Goal: Task Accomplishment & Management: Use online tool/utility

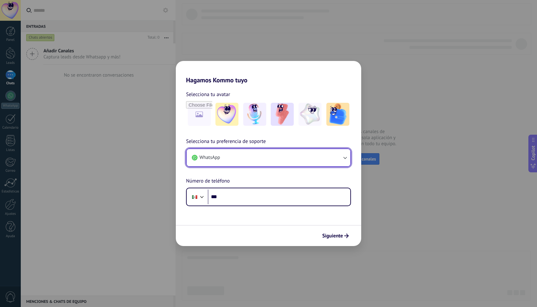
click at [346, 157] on icon "button" at bounding box center [345, 158] width 6 height 6
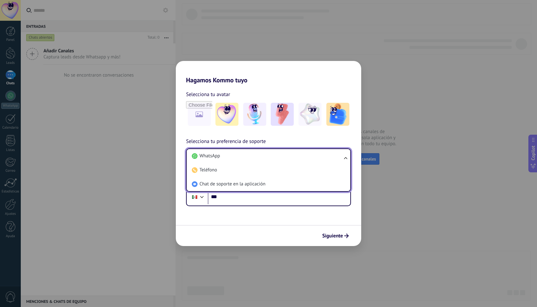
click at [346, 157] on ul "WhatsApp Teléfono Chat de soporte en la aplicación" at bounding box center [268, 170] width 165 height 43
click at [346, 156] on ul "WhatsApp Teléfono Chat de soporte en la aplicación" at bounding box center [268, 170] width 165 height 43
click at [344, 157] on ul "WhatsApp Teléfono Chat de soporte en la aplicación" at bounding box center [268, 170] width 165 height 43
click at [300, 157] on li "WhatsApp" at bounding box center [267, 156] width 156 height 14
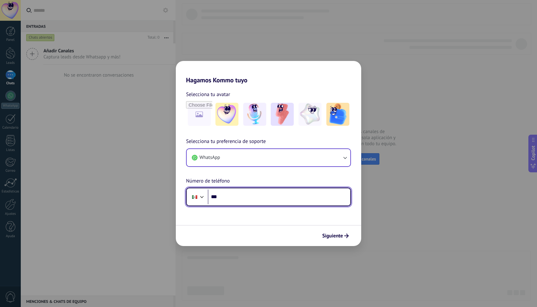
click at [295, 196] on input "***" at bounding box center [279, 197] width 143 height 15
type input "**********"
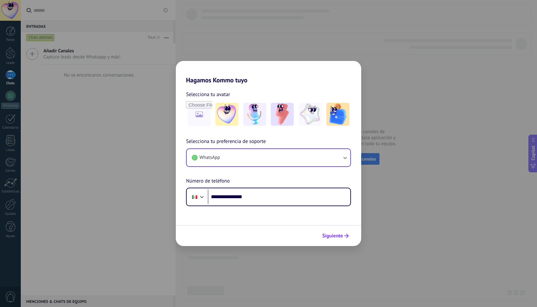
click at [343, 237] on span "Siguiente" at bounding box center [335, 236] width 27 height 4
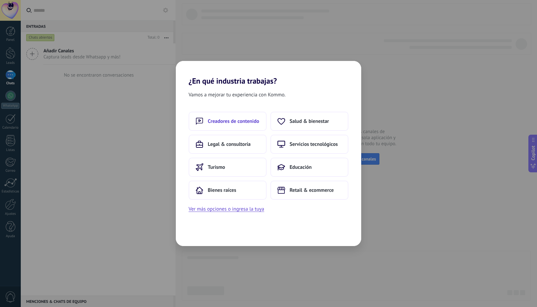
click at [253, 121] on span "Creadores de contenido" at bounding box center [233, 121] width 51 height 6
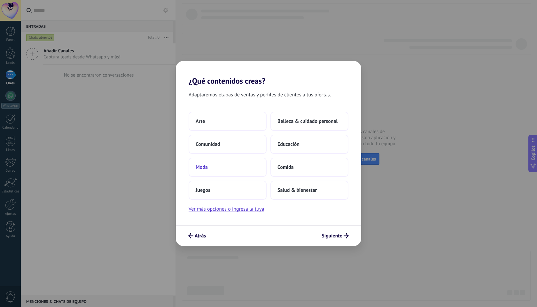
click at [254, 168] on button "Moda" at bounding box center [228, 167] width 78 height 19
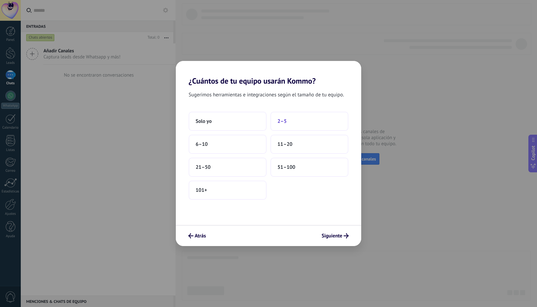
click at [284, 124] on span "2–5" at bounding box center [281, 121] width 9 height 6
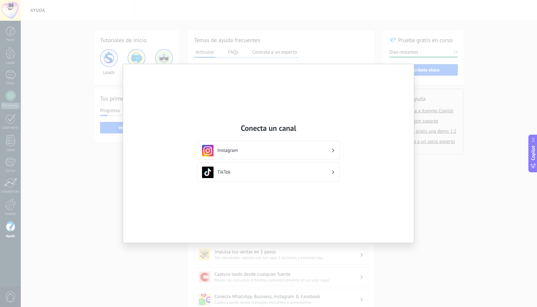
click at [468, 27] on div "Conecta un canal Instagram TikTok" at bounding box center [268, 153] width 537 height 307
click at [117, 60] on div "Conecta un canal Instagram TikTok" at bounding box center [268, 153] width 537 height 307
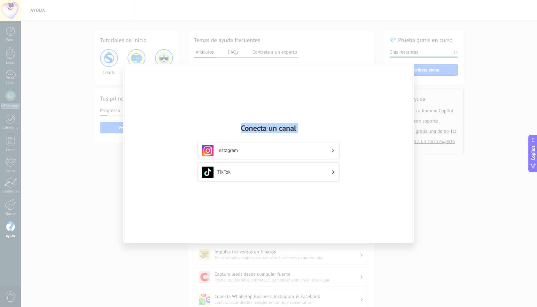
click at [117, 60] on div "Conecta un canal Instagram TikTok" at bounding box center [268, 153] width 537 height 307
click at [167, 57] on div "Conecta un canal Instagram TikTok" at bounding box center [268, 153] width 537 height 307
click at [200, 98] on div "Conecta un canal Instagram TikTok" at bounding box center [268, 153] width 291 height 179
click at [232, 34] on div "Conecta un canal Instagram TikTok" at bounding box center [268, 153] width 537 height 307
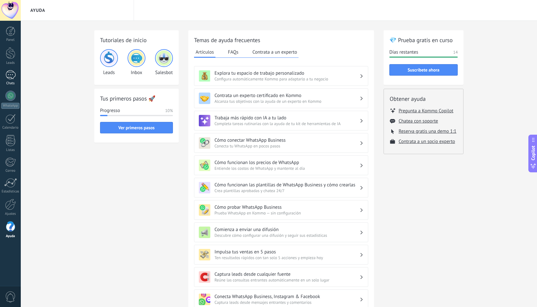
click at [17, 73] on link "Chats" at bounding box center [10, 77] width 21 height 15
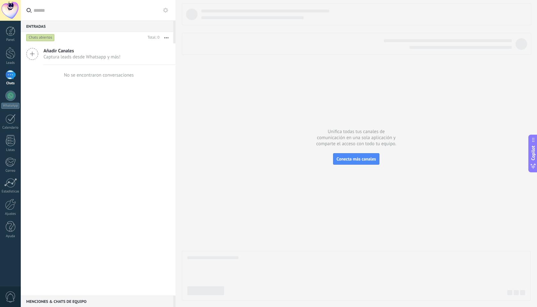
click at [165, 12] on icon at bounding box center [165, 10] width 5 height 5
click at [166, 8] on use at bounding box center [165, 10] width 5 height 5
click at [166, 10] on icon at bounding box center [165, 10] width 5 height 5
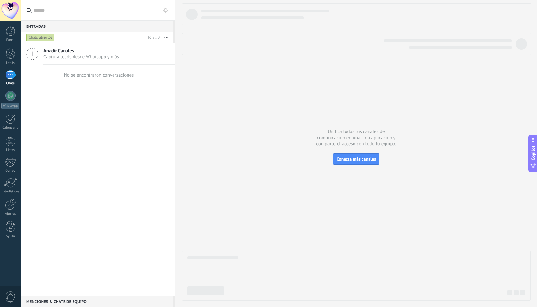
click at [166, 10] on icon at bounding box center [165, 10] width 5 height 5
click at [166, 10] on div "Entradas 0 Chats abiertos Total: 0 Silenciar Acciones múltiples Ordenar Más rec…" at bounding box center [98, 153] width 155 height 307
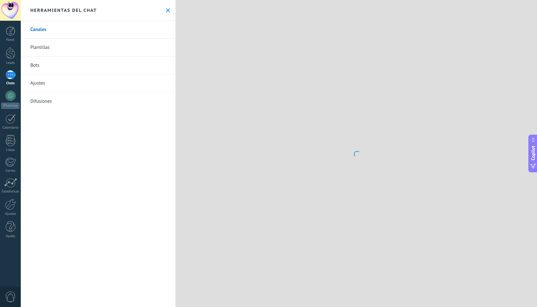
click at [166, 10] on use at bounding box center [168, 10] width 4 height 4
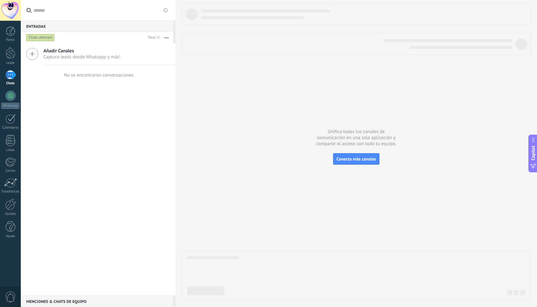
click at [166, 10] on icon at bounding box center [165, 10] width 5 height 5
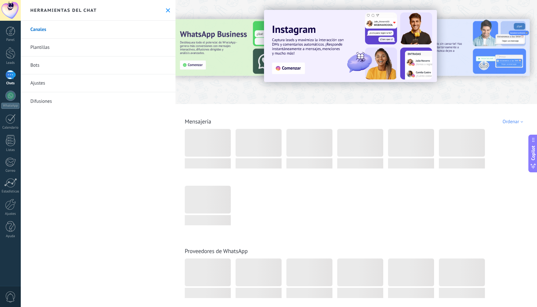
click at [36, 65] on link "Bots" at bounding box center [98, 66] width 155 height 18
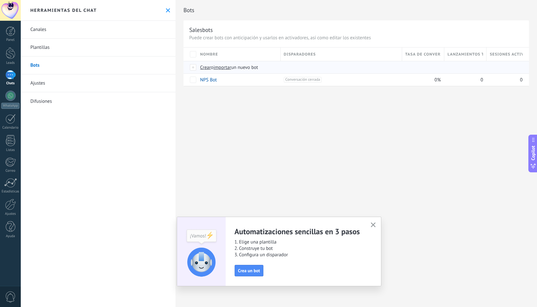
click at [205, 69] on span "Crear" at bounding box center [205, 68] width 11 height 6
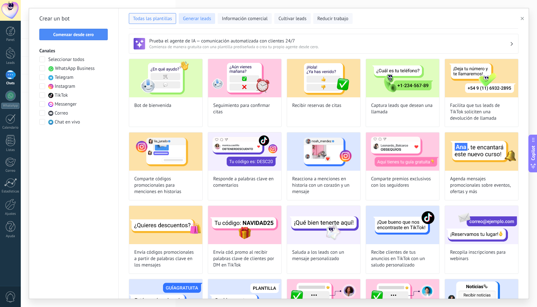
click at [205, 23] on button "Generar leads" at bounding box center [197, 18] width 36 height 11
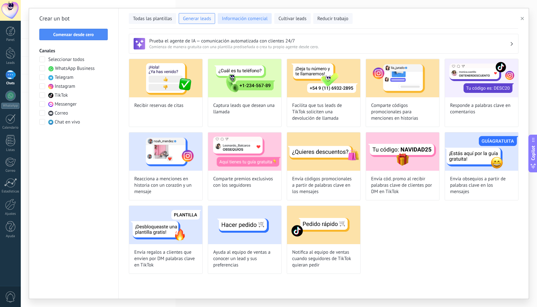
click at [240, 21] on span "Información comercial" at bounding box center [245, 19] width 46 height 6
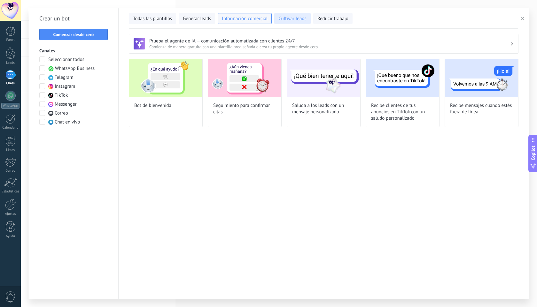
click at [286, 21] on span "Cultivar leads" at bounding box center [292, 19] width 28 height 6
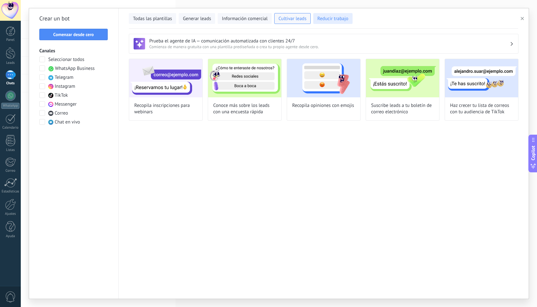
click at [323, 22] on button "Reducir trabajo" at bounding box center [332, 18] width 39 height 11
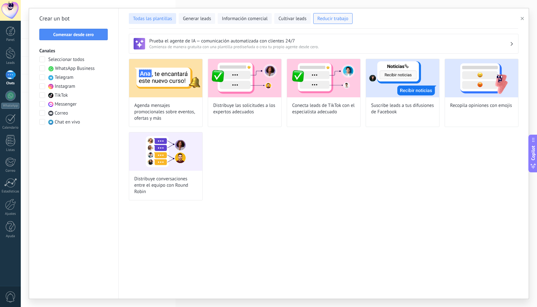
click at [164, 20] on span "Todas las plantillas" at bounding box center [152, 19] width 39 height 6
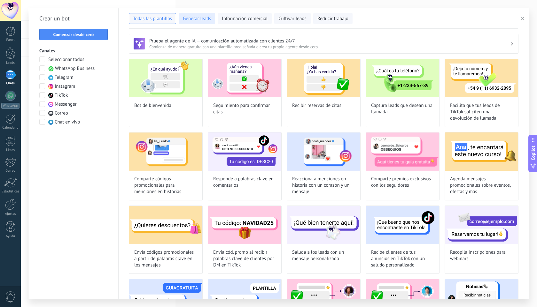
click at [209, 17] on span "Generar leads" at bounding box center [197, 19] width 28 height 6
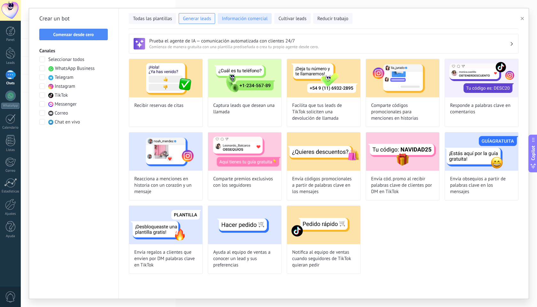
click at [234, 22] on button "Información comercial" at bounding box center [245, 18] width 54 height 11
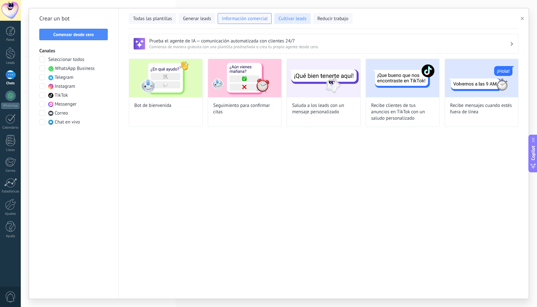
click at [292, 21] on span "Cultivar leads" at bounding box center [292, 19] width 28 height 6
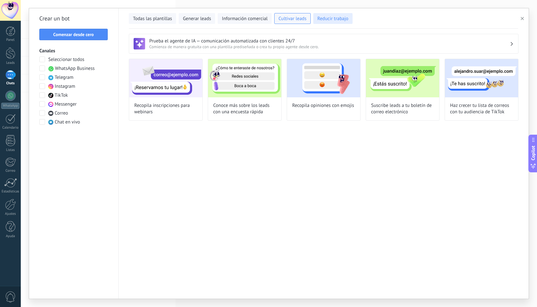
click at [339, 19] on span "Reducir trabajo" at bounding box center [332, 19] width 31 height 6
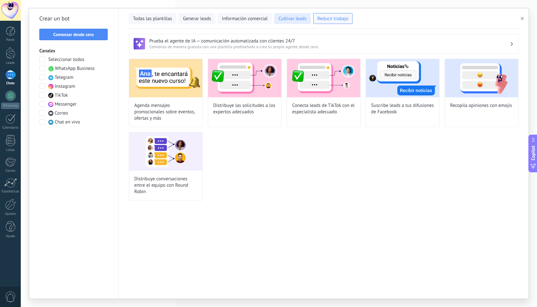
click at [302, 17] on span "Cultivar leads" at bounding box center [292, 19] width 28 height 6
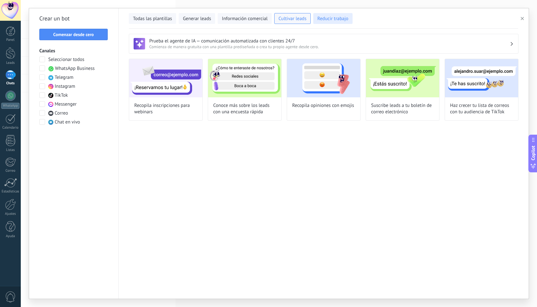
click at [338, 18] on span "Reducir trabajo" at bounding box center [332, 19] width 31 height 6
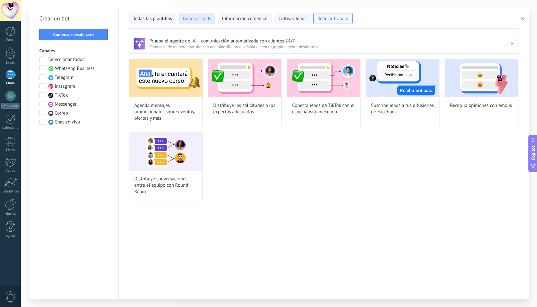
click at [192, 19] on span "Generar leads" at bounding box center [197, 19] width 28 height 6
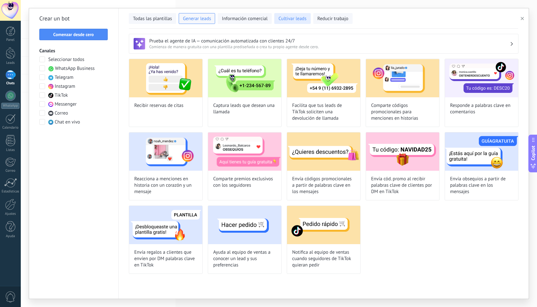
click at [286, 15] on button "Cultivar leads" at bounding box center [292, 18] width 36 height 11
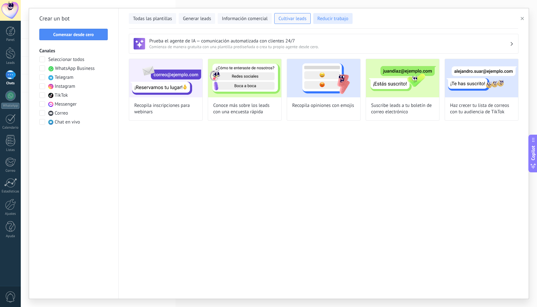
click at [322, 20] on span "Reducir trabajo" at bounding box center [332, 19] width 31 height 6
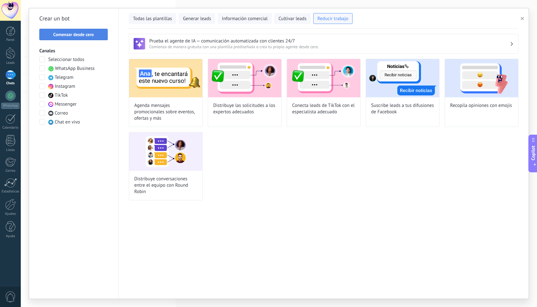
click at [88, 35] on span "Comenzar desde cero" at bounding box center [73, 34] width 41 height 4
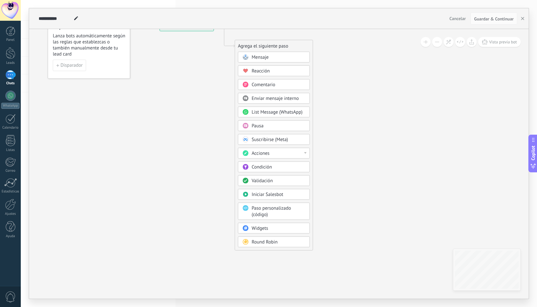
click at [286, 59] on div "Mensaje" at bounding box center [278, 57] width 54 height 6
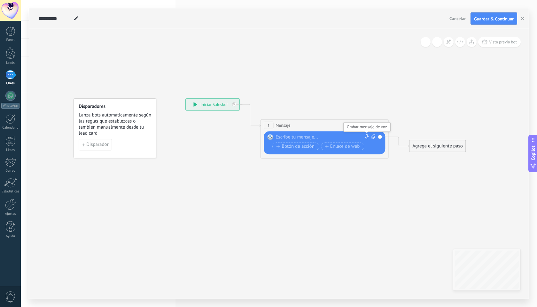
click at [368, 136] on icon at bounding box center [366, 136] width 5 height 5
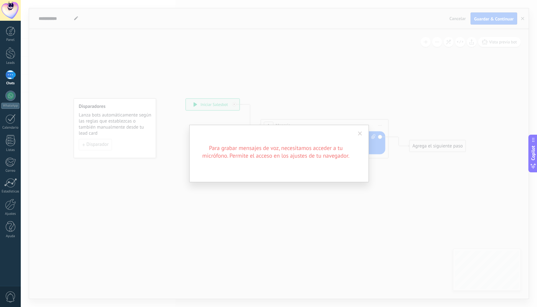
click at [361, 133] on span at bounding box center [360, 134] width 4 height 4
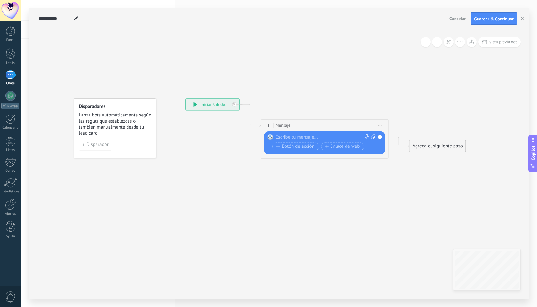
click at [297, 136] on div at bounding box center [322, 137] width 95 height 6
click at [234, 105] on icon at bounding box center [234, 104] width 2 height 2
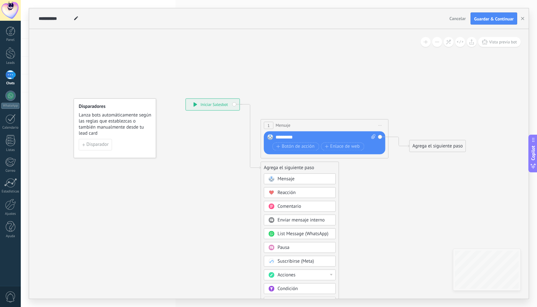
click at [295, 193] on span "Reacción" at bounding box center [286, 193] width 18 height 6
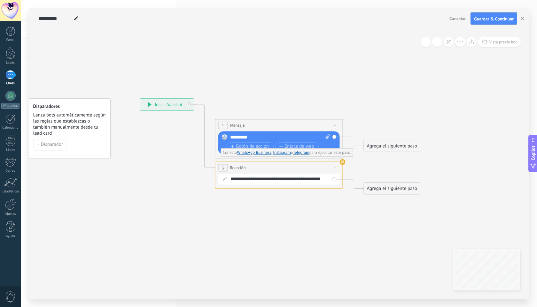
click at [343, 163] on use at bounding box center [343, 162] width 6 height 6
click at [336, 124] on span "Iniciar vista previa aquí Cambiar nombre Duplicar Borrar" at bounding box center [334, 125] width 10 height 9
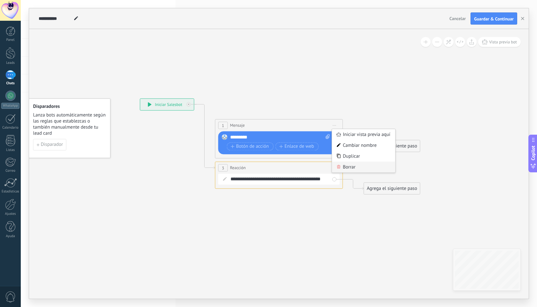
click at [353, 165] on div "Borrar" at bounding box center [363, 167] width 63 height 11
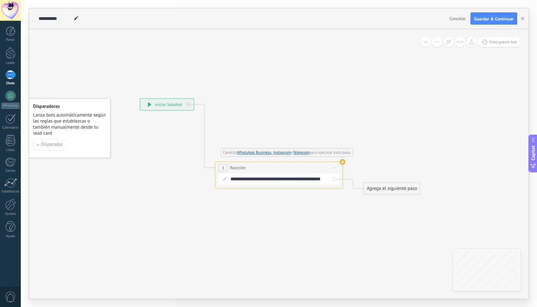
click at [342, 163] on use at bounding box center [343, 162] width 6 height 6
click at [172, 106] on div "**********" at bounding box center [167, 105] width 54 height 12
click at [174, 105] on div "**********" at bounding box center [167, 105] width 54 height 12
click at [342, 161] on use at bounding box center [343, 162] width 6 height 6
click at [343, 163] on use at bounding box center [343, 162] width 6 height 6
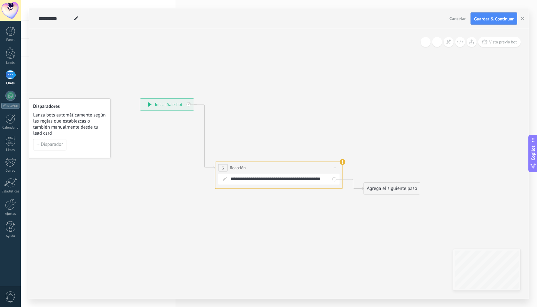
click at [162, 104] on div "**********" at bounding box center [167, 105] width 54 height 12
click at [151, 102] on icon at bounding box center [150, 104] width 4 height 4
click at [189, 104] on icon at bounding box center [189, 104] width 2 height 2
click at [258, 238] on div "Comentario" at bounding box center [259, 237] width 54 height 6
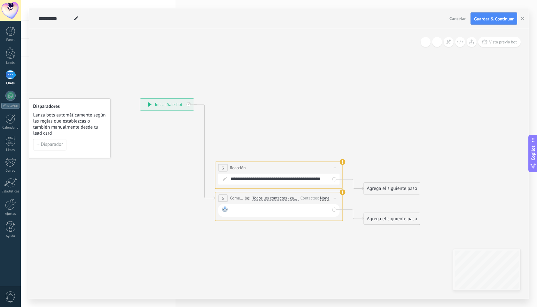
click at [298, 212] on div at bounding box center [279, 210] width 99 height 8
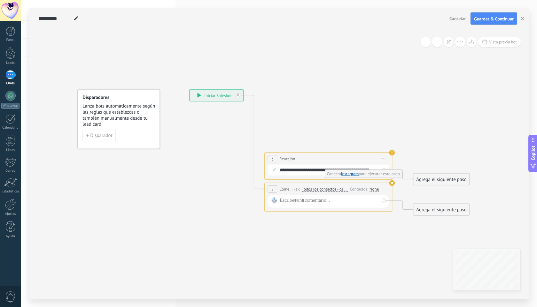
click at [392, 185] on use at bounding box center [392, 184] width 6 height 6
click at [392, 184] on use at bounding box center [392, 184] width 6 height 6
click at [224, 95] on div "**********" at bounding box center [216, 96] width 54 height 12
click at [199, 96] on icon at bounding box center [199, 95] width 4 height 4
click at [391, 155] on use at bounding box center [392, 153] width 6 height 6
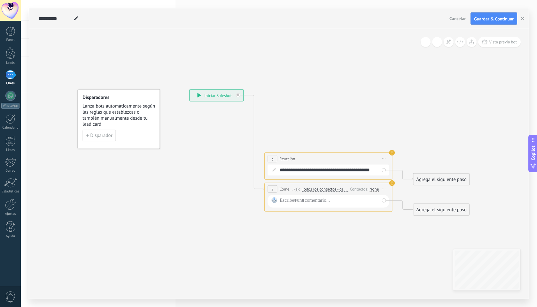
click at [392, 152] on use at bounding box center [392, 153] width 6 height 6
click at [358, 161] on div "3 Reacción ******** Iniciar vista previa aquí Cambiar nombre Duplicar Borrar" at bounding box center [328, 159] width 127 height 12
click at [384, 158] on span "Iniciar vista previa aquí Cambiar nombre Duplicar Borrar" at bounding box center [384, 158] width 10 height 9
click at [398, 200] on div "Borrar" at bounding box center [412, 200] width 63 height 11
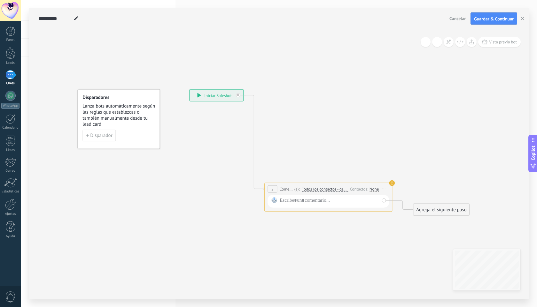
click at [383, 189] on span "Iniciar vista previa aquí Cambiar nombre Duplicar Borrar" at bounding box center [384, 189] width 10 height 9
click at [404, 230] on div "Borrar" at bounding box center [412, 231] width 63 height 11
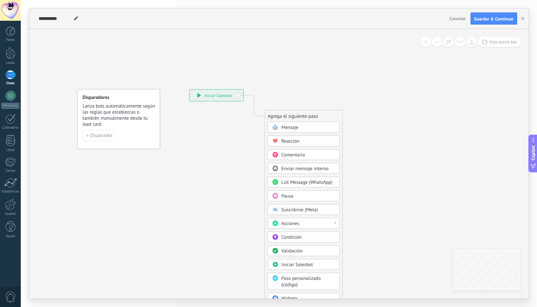
click at [328, 170] on span "Enviar mensaje interno" at bounding box center [304, 169] width 47 height 6
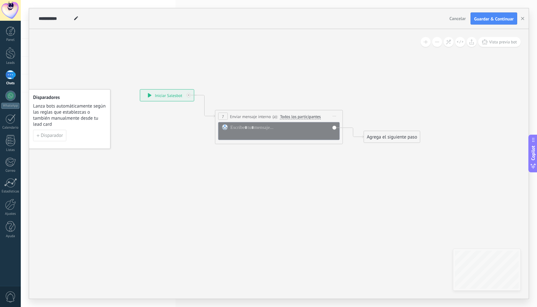
click at [151, 97] on div "**********" at bounding box center [167, 96] width 54 height 12
click at [335, 114] on span "Iniciar vista previa aquí Cambiar nombre Duplicar Borrar" at bounding box center [334, 116] width 10 height 9
click at [355, 158] on div "Borrar" at bounding box center [363, 158] width 63 height 11
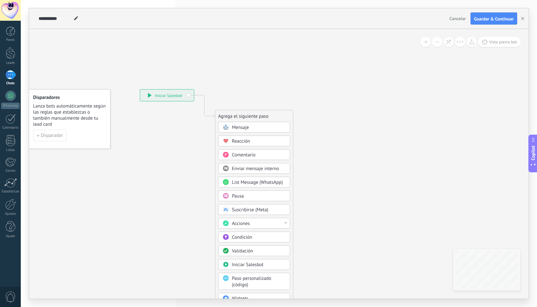
click at [267, 171] on span "Enviar mensaje interno" at bounding box center [255, 169] width 47 height 6
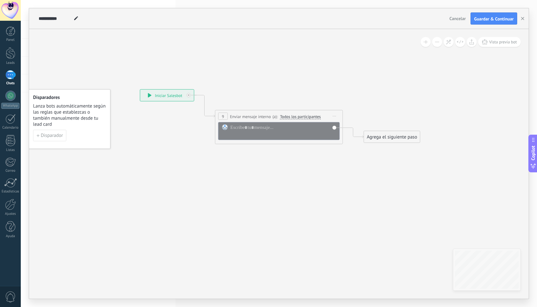
click at [335, 117] on span "Iniciar vista previa aquí Cambiar nombre Duplicar Borrar" at bounding box center [334, 116] width 10 height 9
click at [282, 132] on div at bounding box center [283, 131] width 106 height 13
click at [335, 114] on span "Iniciar vista previa aquí Cambiar nombre Duplicar Borrar" at bounding box center [334, 116] width 10 height 9
click at [349, 157] on div "Borrar" at bounding box center [363, 158] width 63 height 11
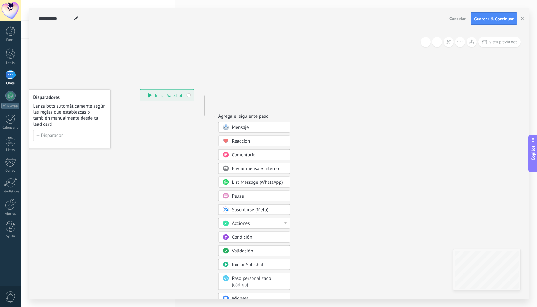
click at [274, 182] on span "List Message (WhatsApp)" at bounding box center [257, 183] width 51 height 6
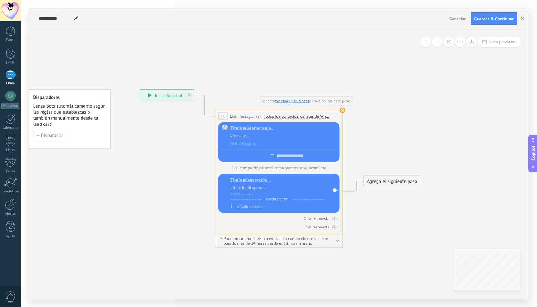
click at [341, 111] on use at bounding box center [343, 111] width 6 height 6
click at [148, 96] on icon at bounding box center [150, 95] width 4 height 4
click at [335, 116] on span "Iniciar vista previa aquí Cambiar nombre Duplicar Borrar" at bounding box center [334, 116] width 10 height 9
click at [348, 157] on div "Borrar" at bounding box center [363, 158] width 63 height 11
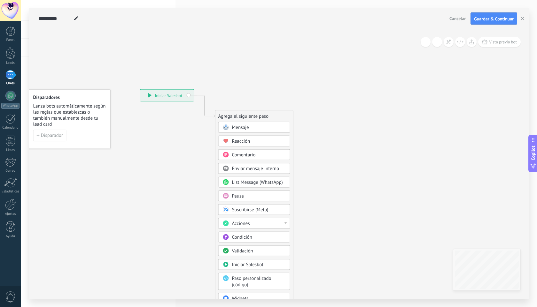
click at [241, 196] on span "Pausa" at bounding box center [238, 196] width 12 height 6
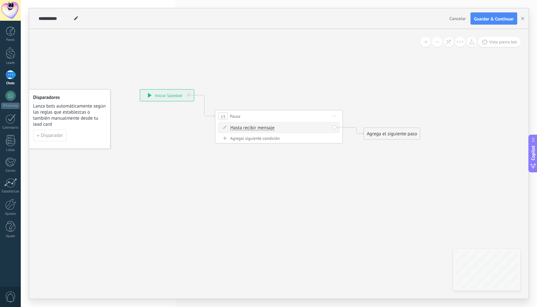
click at [150, 98] on div "**********" at bounding box center [167, 96] width 54 height 12
click at [150, 97] on icon at bounding box center [150, 95] width 4 height 4
click at [336, 114] on span "Iniciar vista previa aquí Cambiar nombre Duplicar Borrar" at bounding box center [334, 116] width 10 height 9
click at [354, 158] on div "Borrar" at bounding box center [363, 158] width 63 height 11
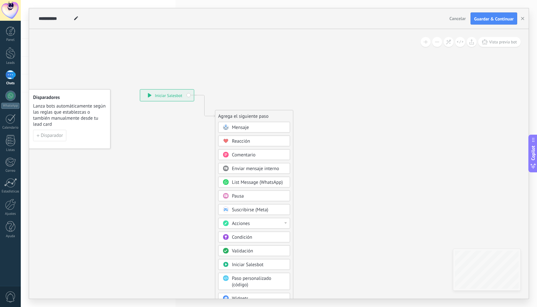
click at [276, 211] on div "Suscribirse (Meta)" at bounding box center [259, 210] width 54 height 6
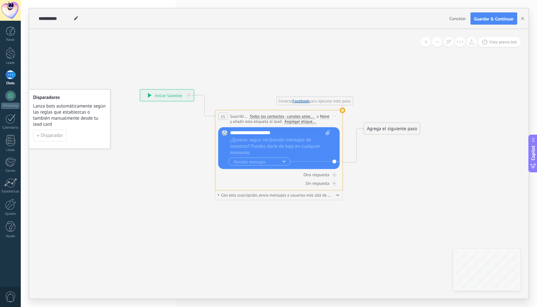
click at [335, 117] on span "Iniciar vista previa aquí Cambiar nombre Duplicar Borrar" at bounding box center [334, 116] width 10 height 9
click at [344, 158] on div "Borrar" at bounding box center [363, 158] width 63 height 11
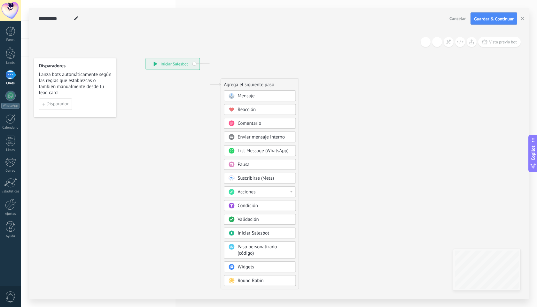
click at [286, 194] on div "Acciones" at bounding box center [265, 192] width 54 height 6
click at [317, 185] on icon at bounding box center [200, 174] width 429 height 552
click at [290, 189] on div "Acciones" at bounding box center [260, 192] width 72 height 11
click at [319, 207] on icon at bounding box center [200, 174] width 429 height 552
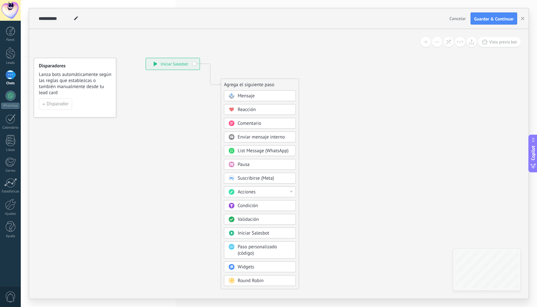
click at [279, 205] on div "Condición" at bounding box center [265, 206] width 54 height 6
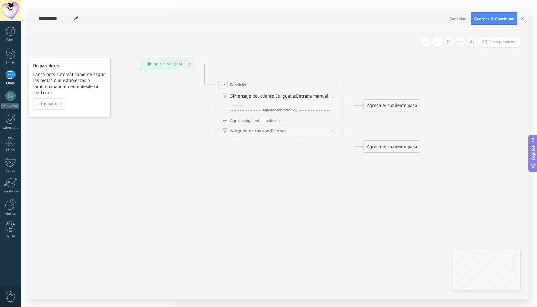
click at [277, 120] on div "Agregar siguiente condición" at bounding box center [278, 120] width 121 height 5
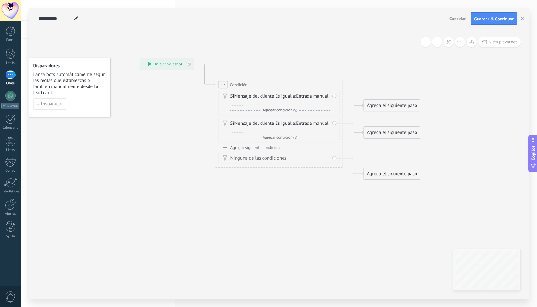
click at [335, 84] on span "Iniciar vista previa aquí Cambiar nombre Duplicar Borrar" at bounding box center [334, 84] width 10 height 9
click at [349, 127] on div "Borrar" at bounding box center [363, 126] width 63 height 11
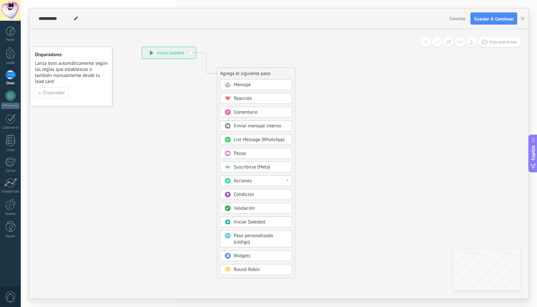
click at [266, 210] on div "Validación" at bounding box center [261, 208] width 54 height 6
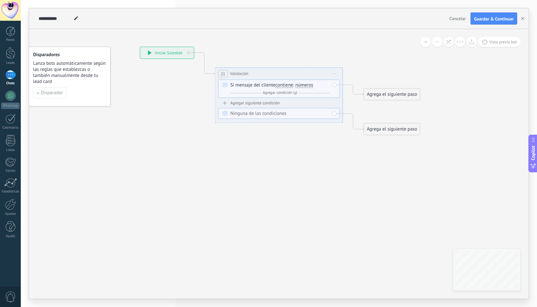
click at [306, 86] on span "números" at bounding box center [304, 85] width 18 height 5
click at [306, 86] on button "números" at bounding box center [332, 86] width 80 height 12
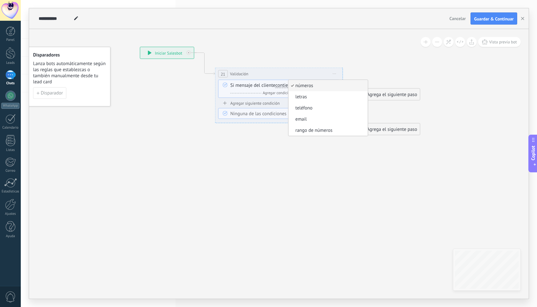
click at [331, 54] on icon at bounding box center [269, 91] width 578 height 408
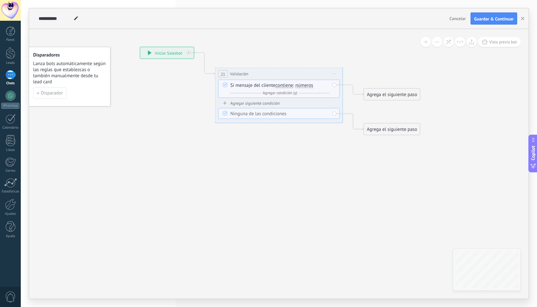
click at [297, 110] on div "Ninguna de las condiciones" at bounding box center [278, 113] width 121 height 11
click at [294, 114] on div "Ninguna de las condiciones" at bounding box center [279, 114] width 99 height 6
click at [333, 114] on div "Ninguna de las condiciones" at bounding box center [278, 113] width 121 height 11
click at [319, 90] on div "Y Agregar condición (y)" at bounding box center [279, 93] width 99 height 6
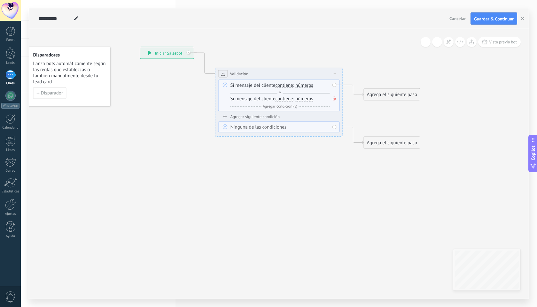
click at [313, 88] on span "números" at bounding box center [304, 85] width 18 height 5
click at [313, 88] on button "números" at bounding box center [332, 86] width 80 height 12
click at [309, 105] on span "teléfono" at bounding box center [326, 108] width 77 height 6
click at [305, 147] on icon at bounding box center [269, 91] width 578 height 408
click at [335, 98] on icon at bounding box center [334, 99] width 3 height 4
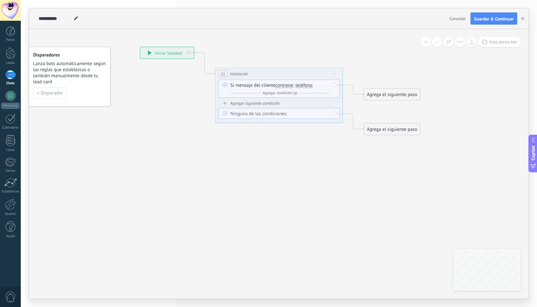
click at [308, 109] on div "Ninguna de las condiciones" at bounding box center [278, 113] width 121 height 11
drag, startPoint x: 329, startPoint y: 113, endPoint x: 301, endPoint y: 113, distance: 27.5
click at [315, 113] on div "Ninguna de las condiciones" at bounding box center [279, 114] width 99 height 6
click at [284, 114] on div "Ninguna de las condiciones" at bounding box center [279, 114] width 99 height 6
click at [297, 85] on span "teléfono" at bounding box center [303, 85] width 17 height 5
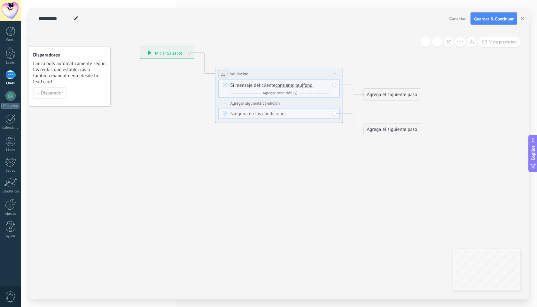
click at [297, 85] on button "teléfono" at bounding box center [332, 86] width 80 height 12
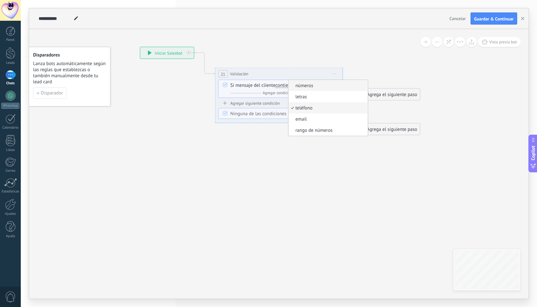
click at [306, 83] on span "números" at bounding box center [326, 86] width 77 height 6
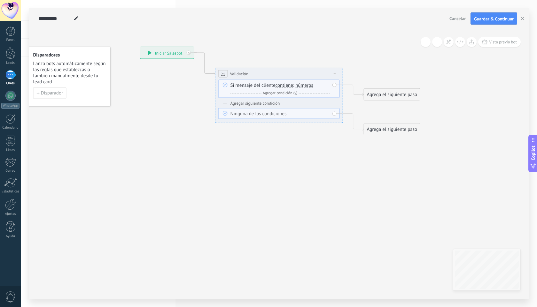
click at [370, 127] on div "Agrega el siguiente paso" at bounding box center [392, 129] width 56 height 11
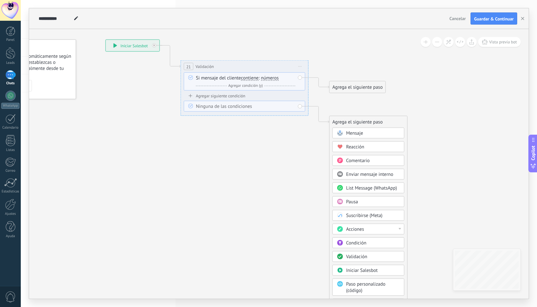
click at [311, 141] on icon at bounding box center [235, 84] width 578 height 408
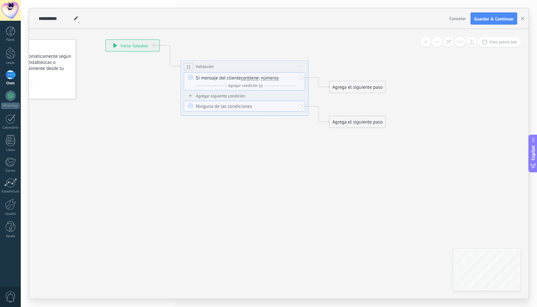
click at [298, 107] on div "Ninguna de las condiciones" at bounding box center [244, 106] width 121 height 11
click at [338, 124] on div "Agrega el siguiente paso" at bounding box center [357, 122] width 56 height 11
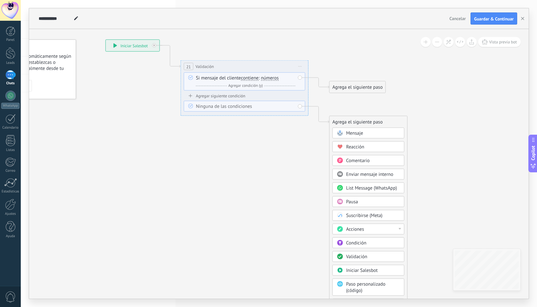
click at [340, 132] on rect at bounding box center [340, 133] width 6 height 6
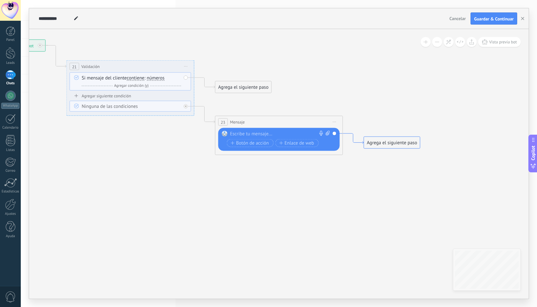
click at [366, 144] on div "Agrega el siguiente paso" at bounding box center [392, 143] width 56 height 11
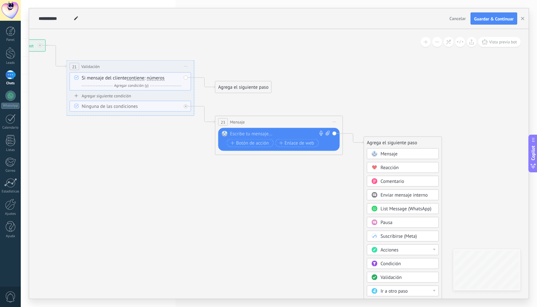
click at [374, 167] on icon at bounding box center [374, 168] width 4 height 4
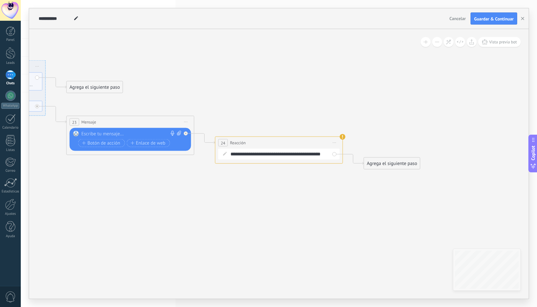
click at [379, 164] on div "Agrega el siguiente paso" at bounding box center [392, 163] width 56 height 11
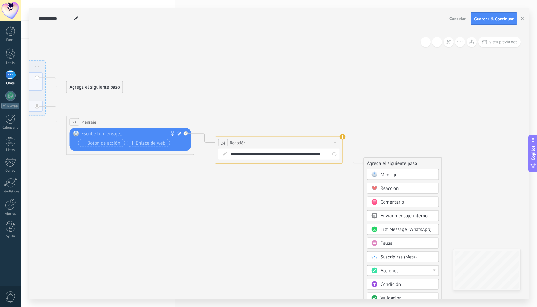
click at [390, 203] on span "Comentario" at bounding box center [393, 202] width 24 height 6
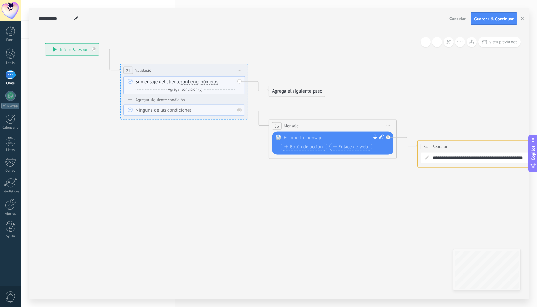
click at [311, 88] on div "Agrega el siguiente paso" at bounding box center [297, 91] width 56 height 11
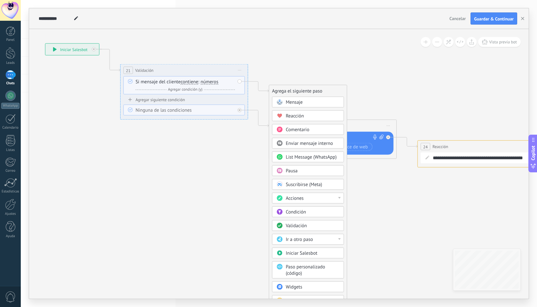
click at [353, 88] on icon at bounding box center [397, 119] width 1024 height 471
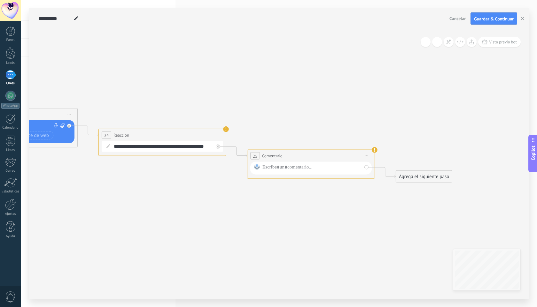
click at [410, 177] on div "Agrega el siguiente paso" at bounding box center [424, 177] width 56 height 11
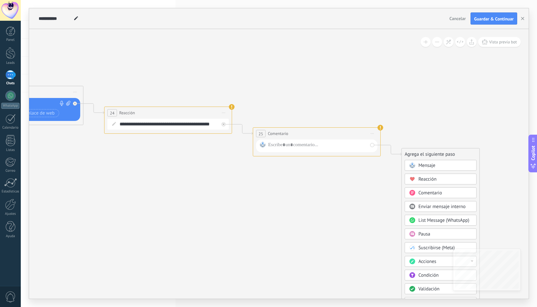
click at [420, 210] on span "Enviar mensaje interno" at bounding box center [441, 207] width 47 height 6
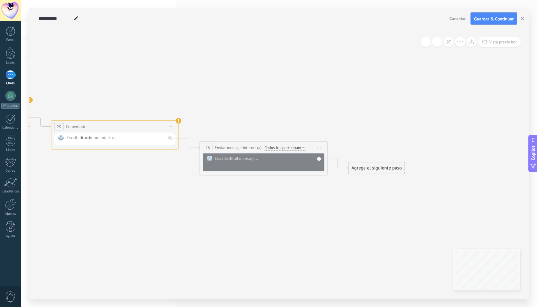
click at [387, 174] on div "Agrega el siguiente paso" at bounding box center [377, 168] width 56 height 11
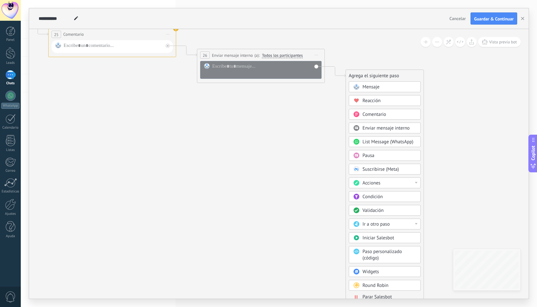
click at [398, 142] on span "List Message (WhatsApp)" at bounding box center [387, 142] width 51 height 6
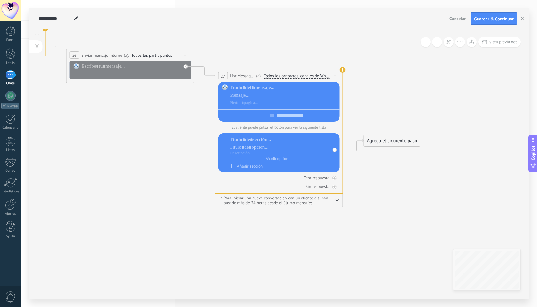
click at [336, 199] on button "button" at bounding box center [337, 200] width 3 height 5
click at [337, 199] on button "button" at bounding box center [337, 200] width 3 height 5
click at [381, 145] on div "Agrega el siguiente paso" at bounding box center [392, 141] width 56 height 11
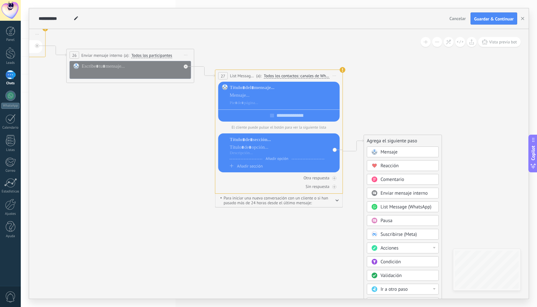
click at [387, 219] on span "Pausa" at bounding box center [387, 221] width 12 height 6
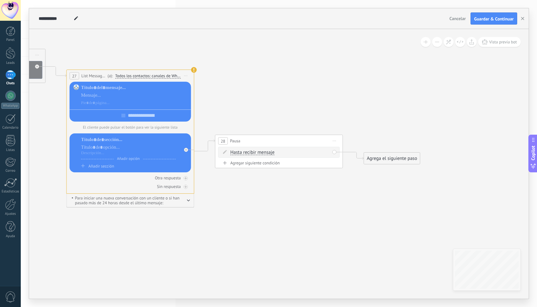
click at [384, 160] on div "Agrega el siguiente paso" at bounding box center [392, 158] width 56 height 11
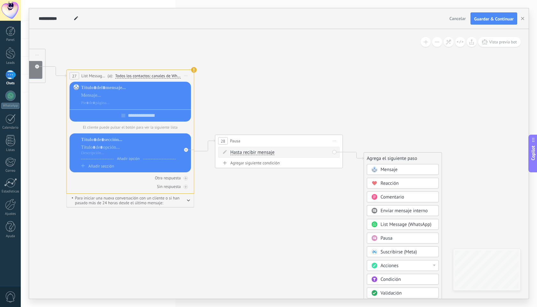
click at [326, 159] on div "Hasta recibir mensaje Hasta recibir mensaje Temporizador Excepto horas laborale…" at bounding box center [278, 153] width 121 height 13
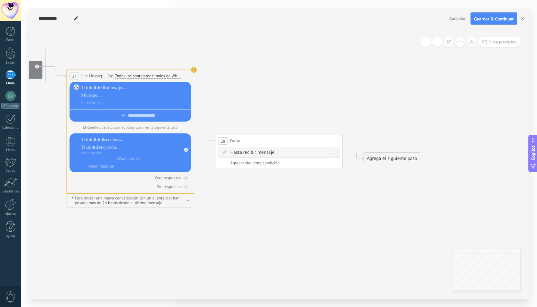
click at [269, 163] on div "Agregar siguiente condición" at bounding box center [278, 162] width 121 height 5
click at [379, 158] on div "Agrega el siguiente paso" at bounding box center [392, 158] width 56 height 11
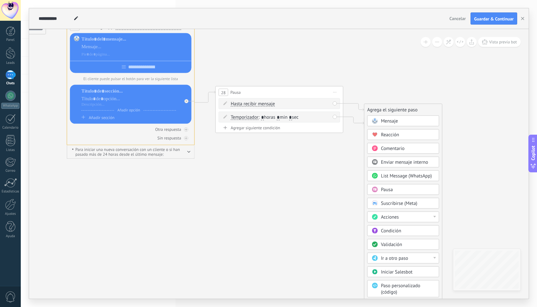
click at [398, 218] on span "Acciones" at bounding box center [390, 217] width 18 height 6
click at [441, 205] on div "Agrega el siguiente paso Mensaje Mensaje Mensaje Reacción Comentario Enviar men…" at bounding box center [403, 221] width 78 height 235
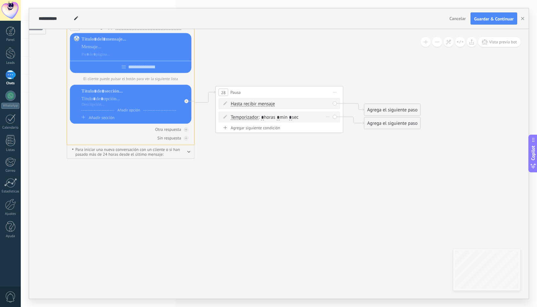
click at [228, 117] on span at bounding box center [225, 116] width 11 height 5
click at [327, 117] on icon at bounding box center [327, 117] width 3 height 1
click at [389, 126] on div "Agrega el siguiente paso" at bounding box center [392, 123] width 56 height 11
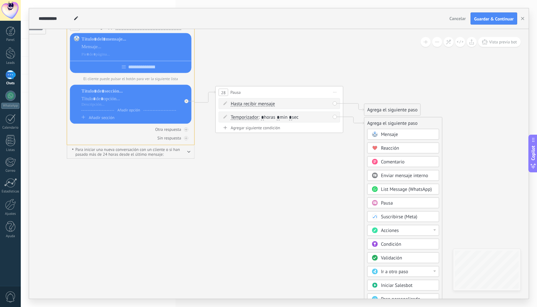
click at [389, 254] on div "Validación" at bounding box center [403, 258] width 72 height 11
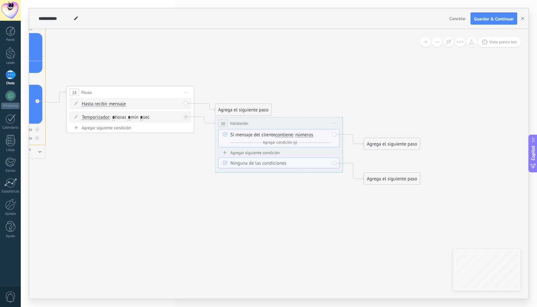
click at [397, 178] on div "Agrega el siguiente paso" at bounding box center [392, 179] width 56 height 11
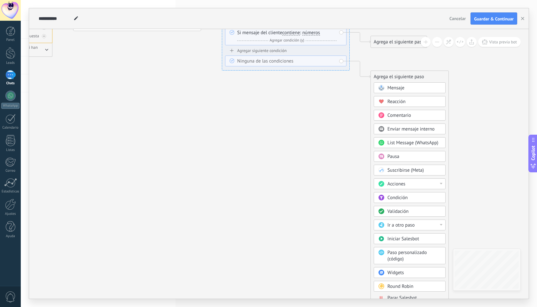
click at [405, 228] on span "Ir a otro paso" at bounding box center [400, 225] width 27 height 6
click at [401, 228] on div "21: Validación" at bounding box center [409, 225] width 71 height 11
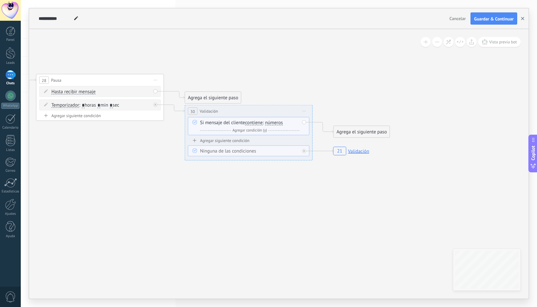
click at [522, 19] on use "button" at bounding box center [522, 18] width 3 height 3
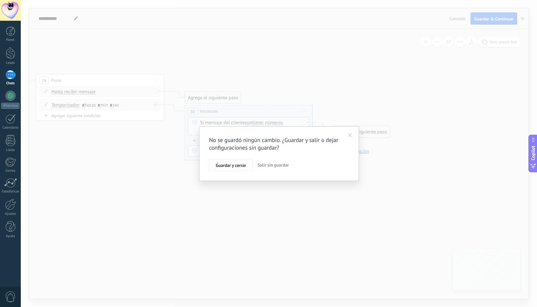
click at [284, 165] on span "Salir sin guardar" at bounding box center [273, 165] width 31 height 6
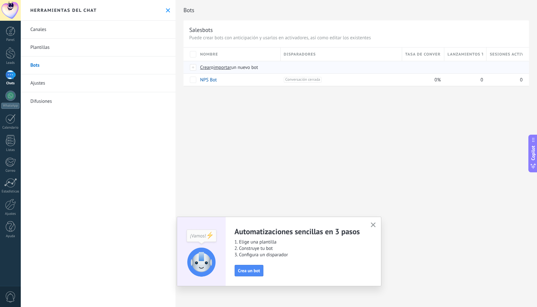
click at [207, 67] on span "Crear" at bounding box center [205, 68] width 11 height 6
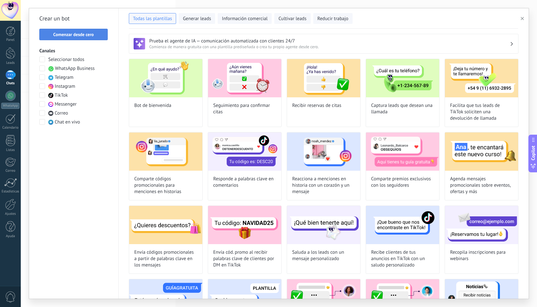
click at [59, 35] on span "Comenzar desde cero" at bounding box center [73, 34] width 41 height 4
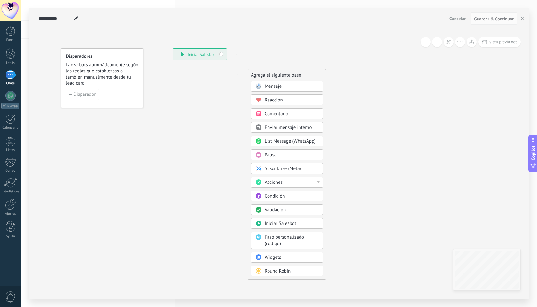
click at [305, 195] on div "Condición" at bounding box center [292, 196] width 54 height 6
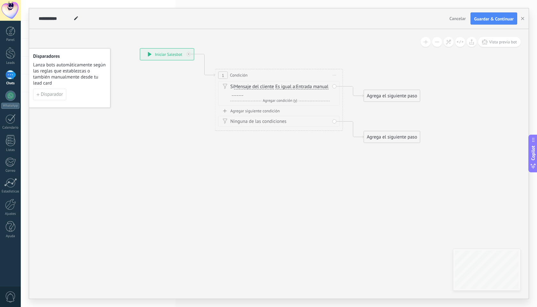
click at [335, 73] on span "Iniciar vista previa aquí Cambiar nombre Duplicar Borrar" at bounding box center [334, 75] width 10 height 9
click at [344, 117] on div "Borrar" at bounding box center [363, 117] width 63 height 11
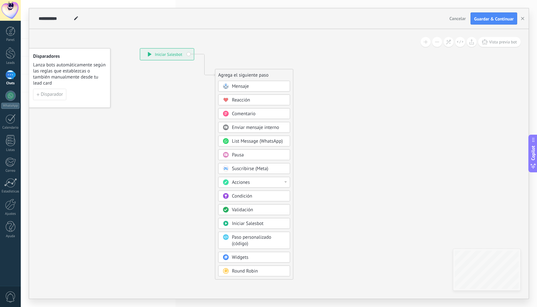
click at [276, 88] on div "Mensaje" at bounding box center [259, 86] width 54 height 6
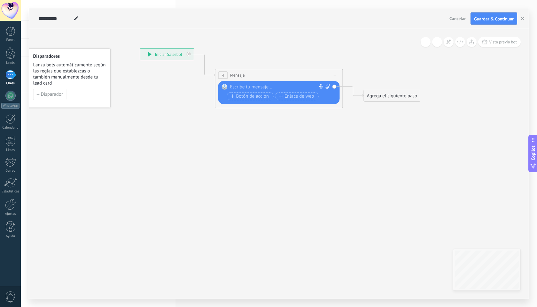
click at [276, 90] on div "Reemplazar Quitar Convertir a mensaje de voz Arrastre la imagen aquí para adjun…" at bounding box center [280, 93] width 100 height 18
click at [274, 91] on div "Reemplazar Quitar Convertir a mensaje de voz Arrastre la imagen aquí para adjun…" at bounding box center [280, 93] width 100 height 18
click at [261, 88] on div at bounding box center [277, 87] width 95 height 6
click at [273, 88] on div "**********" at bounding box center [280, 87] width 100 height 6
click at [370, 120] on icon at bounding box center [269, 78] width 578 height 380
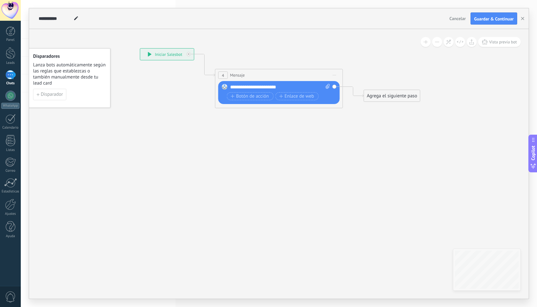
click at [367, 97] on div "Agrega el siguiente paso" at bounding box center [392, 96] width 56 height 11
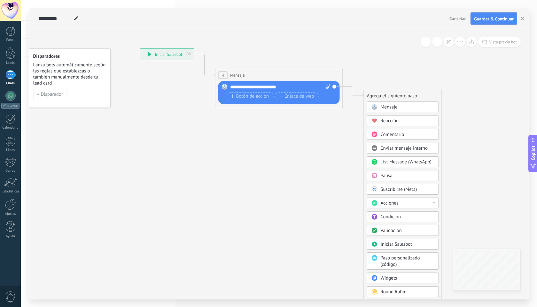
click at [411, 110] on div "Mensaje" at bounding box center [408, 107] width 54 height 6
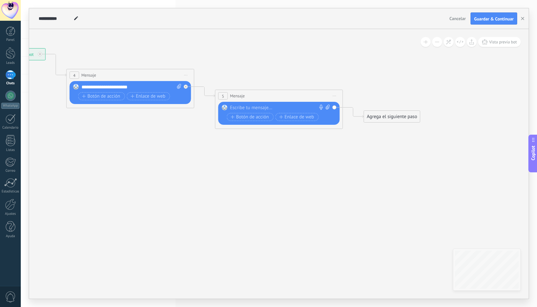
click at [336, 96] on span "Iniciar vista previa aquí Cambiar nombre Duplicar Borrar" at bounding box center [334, 95] width 10 height 9
click at [357, 136] on div "Borrar" at bounding box center [363, 137] width 63 height 11
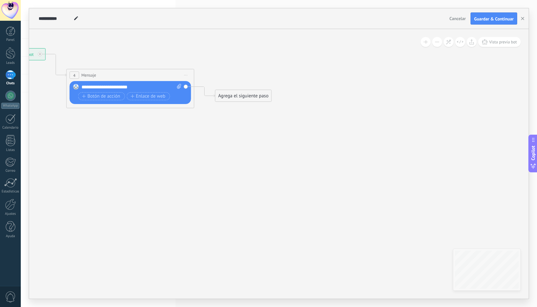
click at [225, 96] on div "Agrega el siguiente paso" at bounding box center [243, 96] width 56 height 11
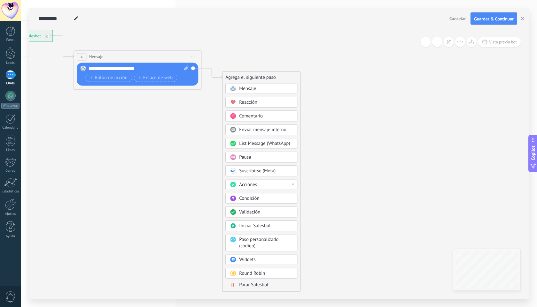
click at [282, 183] on div "Acciones" at bounding box center [266, 185] width 54 height 6
click at [227, 69] on icon at bounding box center [128, 60] width 578 height 380
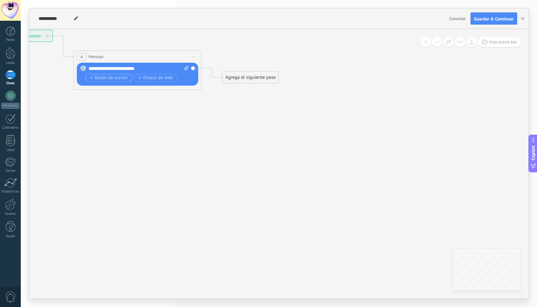
click at [127, 78] on span "Botón de acción" at bounding box center [108, 77] width 38 height 5
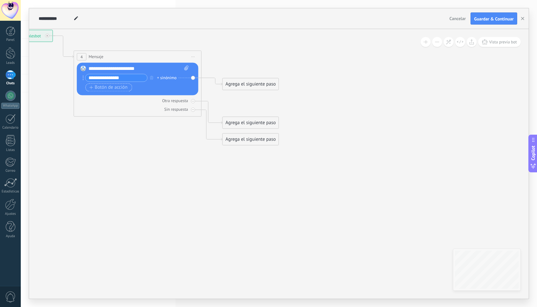
type input "**********"
click at [107, 87] on span "Botón de acción" at bounding box center [108, 87] width 38 height 5
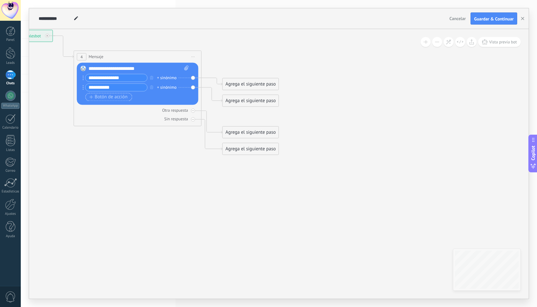
type input "**********"
click at [110, 96] on span "Botón de acción" at bounding box center [108, 97] width 38 height 5
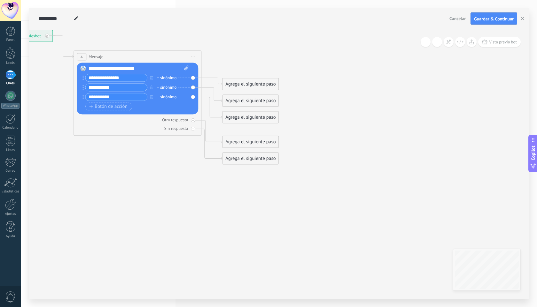
type input "**********"
click at [158, 77] on div "+ sinónimo" at bounding box center [166, 78] width 19 height 6
click at [258, 68] on icon at bounding box center [128, 97] width 578 height 455
click at [242, 81] on div "Agrega el siguiente paso" at bounding box center [250, 84] width 56 height 11
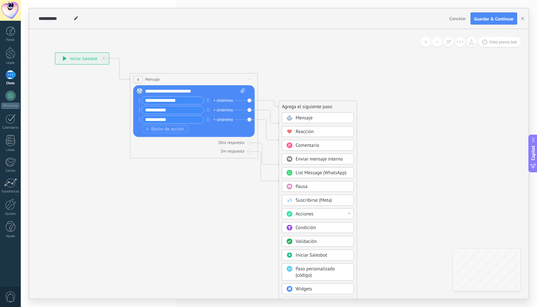
click at [315, 118] on div "Mensaje" at bounding box center [323, 118] width 54 height 6
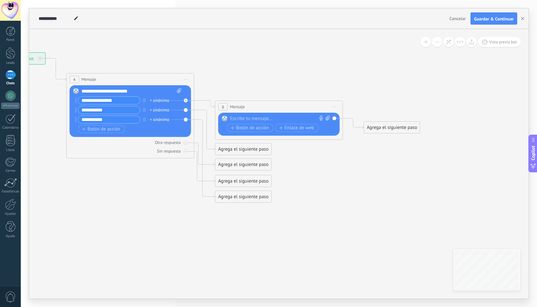
click at [264, 118] on div at bounding box center [277, 119] width 95 height 6
click at [186, 110] on div "Reemplazar Quitar Convertir a mensaje de voz Arrastre la imagen aquí para adjun…" at bounding box center [130, 111] width 121 height 52
click at [228, 150] on div "Agrega el siguiente paso" at bounding box center [243, 149] width 56 height 11
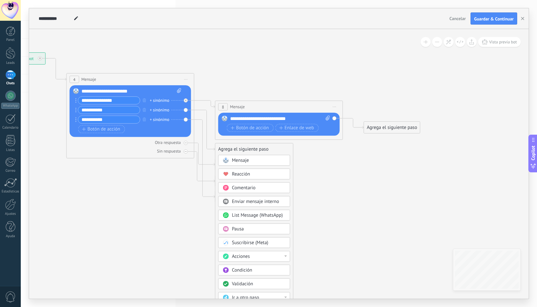
click at [253, 162] on div "Mensaje" at bounding box center [259, 161] width 54 height 6
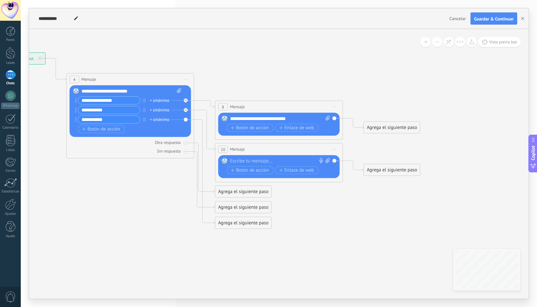
click at [257, 162] on div at bounding box center [277, 161] width 95 height 6
click at [336, 151] on span "Iniciar vista previa aquí Cambiar nombre Duplicar Borrar" at bounding box center [334, 149] width 10 height 9
click at [353, 190] on div "Borrar" at bounding box center [363, 191] width 63 height 11
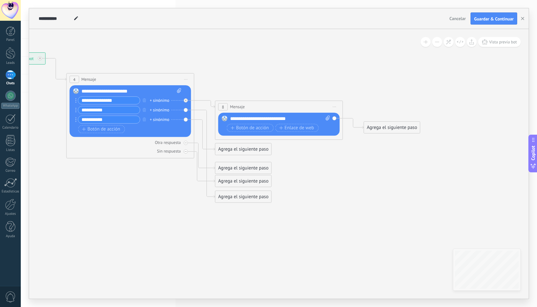
click at [245, 150] on div "Agrega el siguiente paso" at bounding box center [243, 149] width 56 height 11
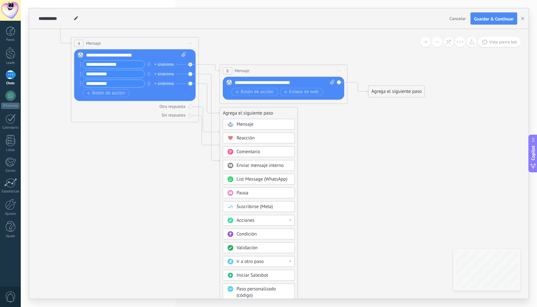
click at [276, 220] on div "Acciones" at bounding box center [263, 221] width 54 height 6
click at [306, 202] on icon at bounding box center [199, 92] width 727 height 470
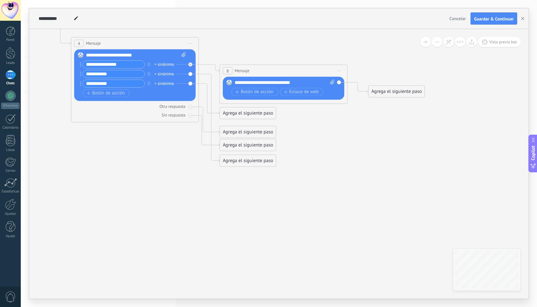
click at [259, 113] on div "Agrega el siguiente paso" at bounding box center [248, 113] width 56 height 11
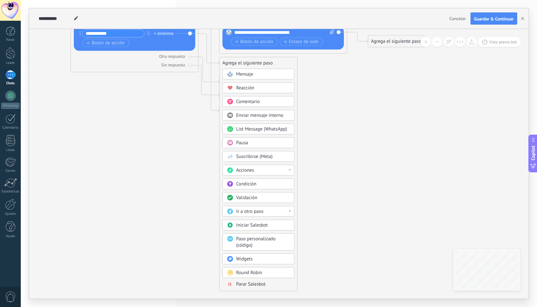
click at [280, 211] on div "Ir a otro paso" at bounding box center [263, 212] width 54 height 6
click at [280, 211] on div "8: Mensaje" at bounding box center [258, 211] width 71 height 11
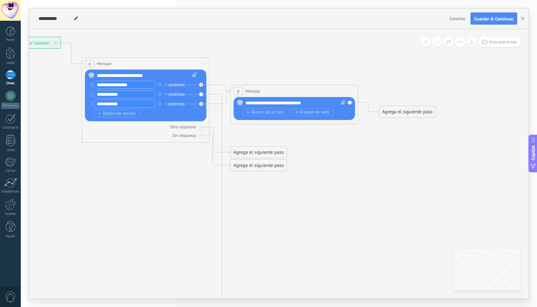
click at [280, 149] on div "Agrega el siguiente paso" at bounding box center [259, 152] width 56 height 11
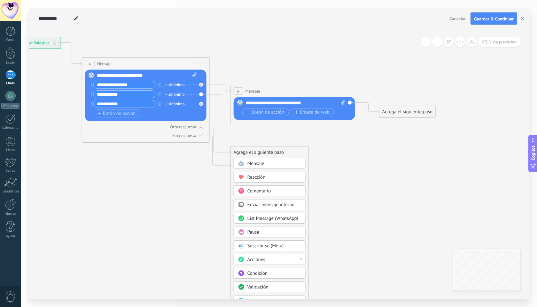
click at [202, 127] on div at bounding box center [201, 127] width 4 height 4
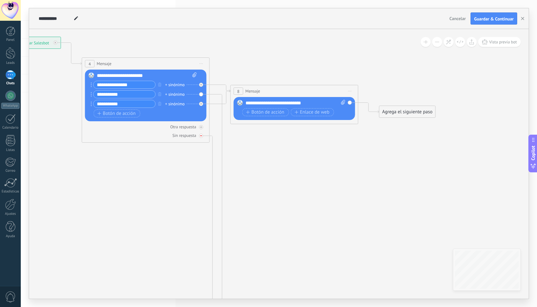
click at [201, 135] on icon at bounding box center [201, 136] width 2 height 2
click at [202, 95] on div "Reemplazar Quitar Convertir a mensaje de voz Arrastre la imagen aquí para adjun…" at bounding box center [145, 96] width 121 height 52
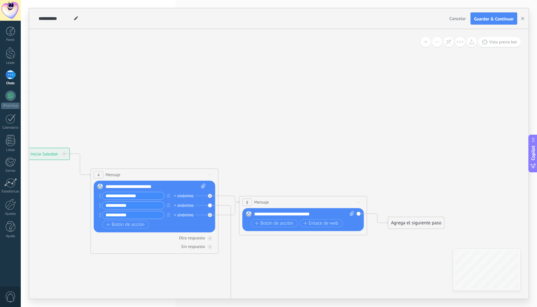
click at [178, 205] on div "+ sinónimo" at bounding box center [183, 206] width 19 height 6
click at [256, 160] on icon at bounding box center [219, 223] width 727 height 470
click at [210, 205] on div "Reemplazar Quitar Convertir a mensaje de voz Arrastre la imagen aquí para adjun…" at bounding box center [154, 207] width 121 height 52
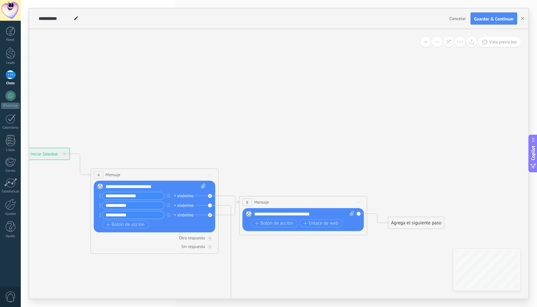
click at [210, 205] on div "Reemplazar Quitar Convertir a mensaje de voz Arrastre la imagen aquí para adjun…" at bounding box center [154, 207] width 121 height 52
click at [184, 206] on div "+ sinónimo" at bounding box center [183, 206] width 19 height 6
click at [227, 189] on icon at bounding box center [219, 223] width 727 height 470
click at [210, 206] on div "Reemplazar Quitar Convertir a mensaje de voz Arrastre la imagen aquí para adjun…" at bounding box center [154, 207] width 121 height 52
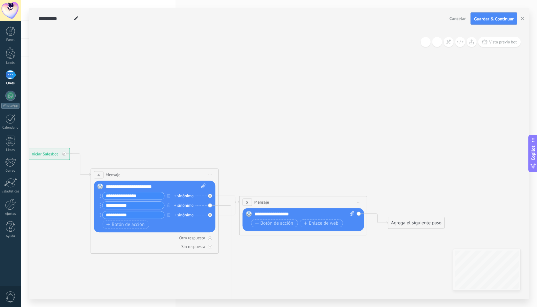
click at [210, 206] on div "Reemplazar Quitar Convertir a mensaje de voz Arrastre la imagen aquí para adjun…" at bounding box center [154, 207] width 121 height 52
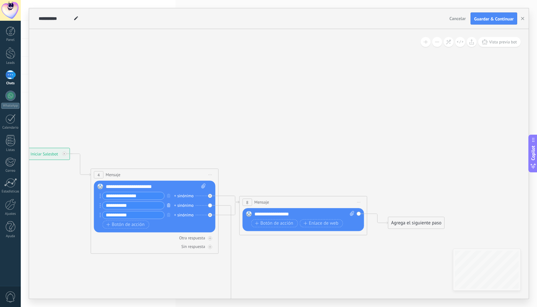
click at [166, 206] on button "button" at bounding box center [168, 205] width 7 height 8
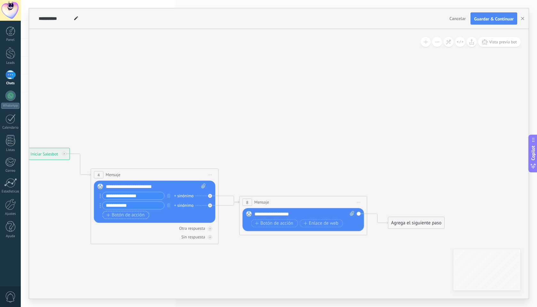
click at [131, 216] on span "Botón de acción" at bounding box center [125, 215] width 38 height 5
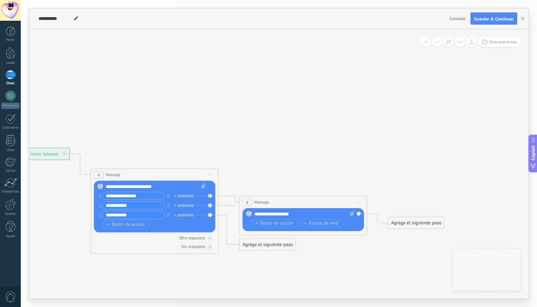
type input "**********"
click at [236, 269] on icon at bounding box center [219, 201] width 727 height 426
click at [233, 204] on icon at bounding box center [229, 203] width 21 height 5
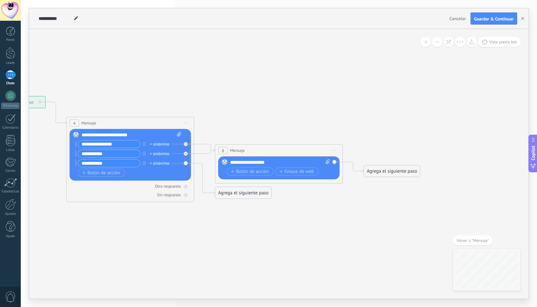
click at [185, 164] on div "Reemplazar Quitar Convertir a mensaje de voz Arrastre la imagen aquí para adjun…" at bounding box center [130, 155] width 121 height 52
click at [248, 198] on div "Agrega el siguiente paso" at bounding box center [243, 193] width 56 height 11
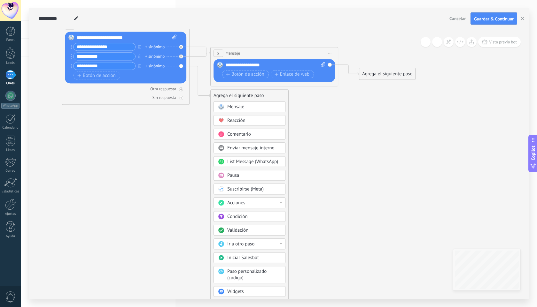
click at [271, 202] on div "Acciones" at bounding box center [254, 203] width 54 height 6
click at [331, 221] on icon at bounding box center [190, 52] width 727 height 426
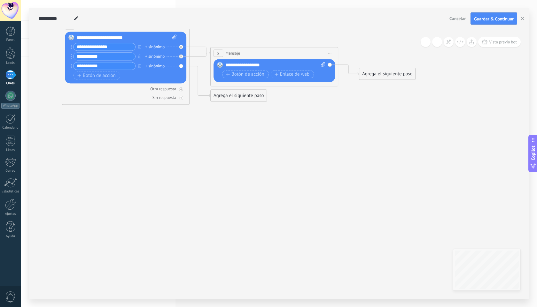
click at [181, 65] on div "Reemplazar Quitar Convertir a mensaje de voz Arrastre la imagen aquí para adjun…" at bounding box center [125, 58] width 121 height 52
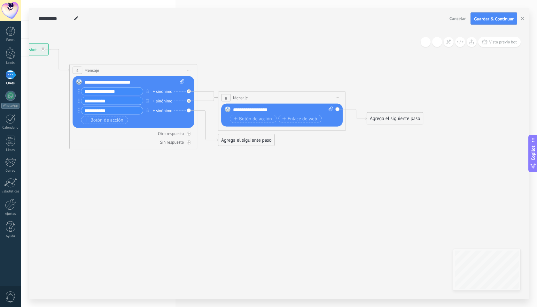
click at [244, 141] on div "Agrega el siguiente paso" at bounding box center [246, 140] width 56 height 11
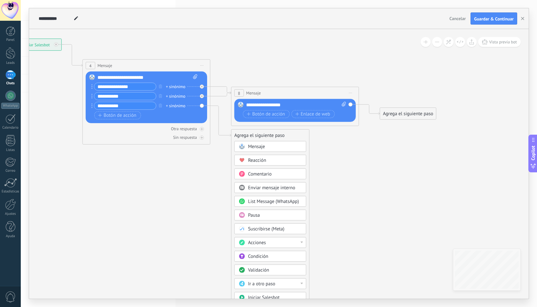
click at [341, 195] on icon at bounding box center [211, 92] width 727 height 426
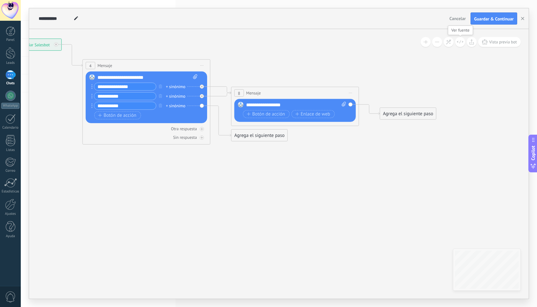
click at [458, 43] on icon at bounding box center [460, 42] width 7 height 4
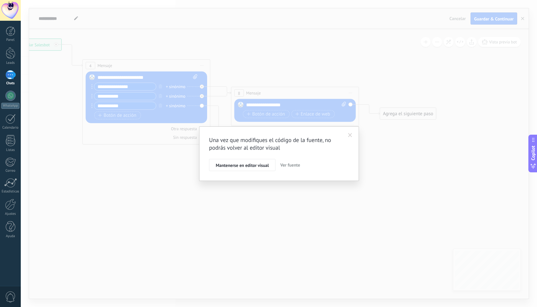
click at [351, 135] on span at bounding box center [350, 135] width 4 height 4
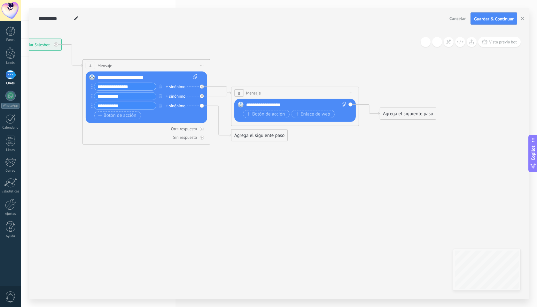
click at [437, 42] on button at bounding box center [437, 42] width 10 height 10
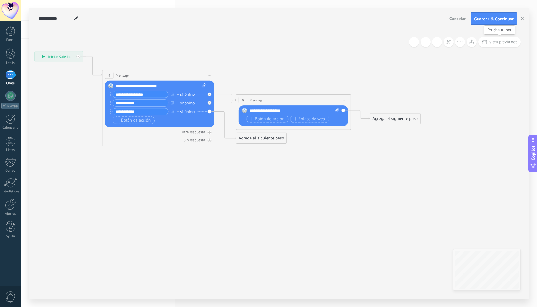
click at [494, 40] on span "Vista previa bot" at bounding box center [503, 41] width 28 height 5
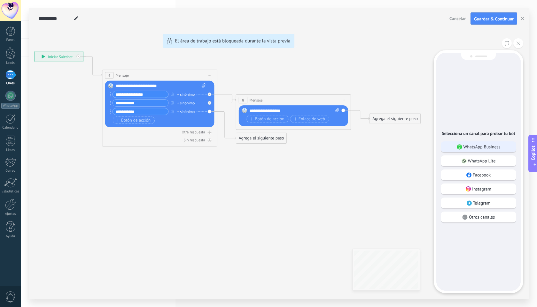
click at [468, 148] on p "WhatsApp Business" at bounding box center [481, 147] width 37 height 6
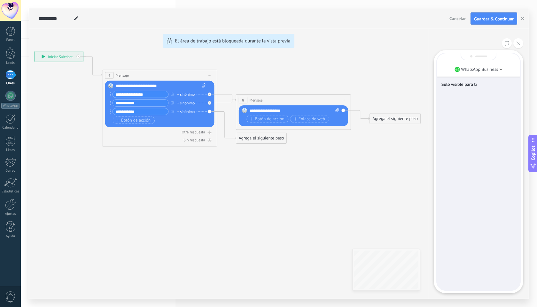
click at [478, 136] on div "Sólo visible para ti" at bounding box center [478, 171] width 83 height 237
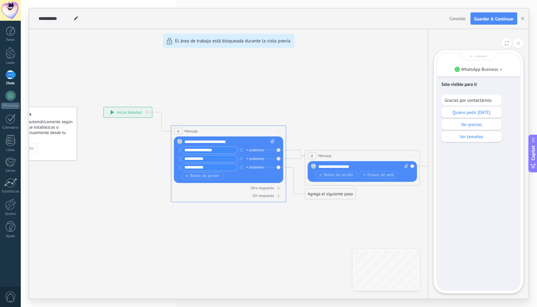
click at [212, 165] on div "**********" at bounding box center [278, 153] width 499 height 291
click at [480, 114] on p "Quiero pedir hoy" at bounding box center [471, 113] width 54 height 6
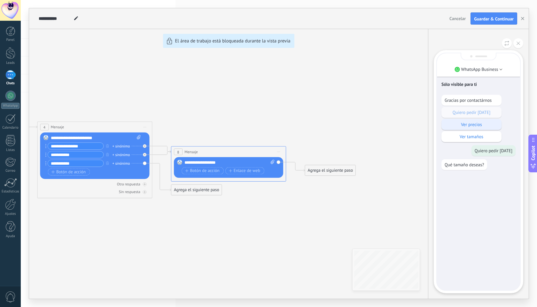
click at [475, 125] on p "Ver precios" at bounding box center [471, 125] width 54 height 6
click at [126, 156] on div "**********" at bounding box center [278, 153] width 499 height 291
click at [92, 155] on div "**********" at bounding box center [278, 153] width 499 height 291
click at [145, 154] on div "**********" at bounding box center [278, 153] width 499 height 291
click at [144, 155] on div "**********" at bounding box center [278, 153] width 499 height 291
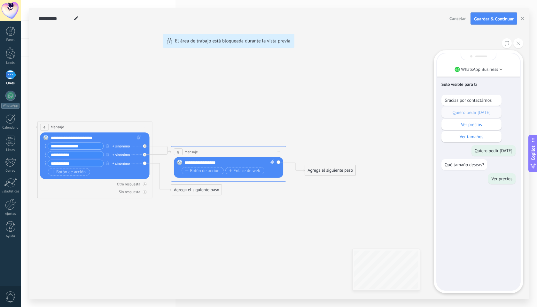
click at [144, 155] on div "**********" at bounding box center [278, 153] width 499 height 291
click at [194, 193] on div "**********" at bounding box center [278, 153] width 499 height 291
click at [182, 192] on div "**********" at bounding box center [278, 153] width 499 height 291
click at [185, 189] on div "**********" at bounding box center [278, 153] width 499 height 291
click at [518, 44] on use at bounding box center [518, 44] width 4 height 4
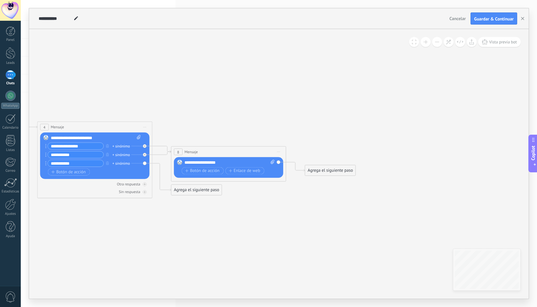
click at [197, 190] on div "Agrega el siguiente paso" at bounding box center [196, 191] width 50 height 10
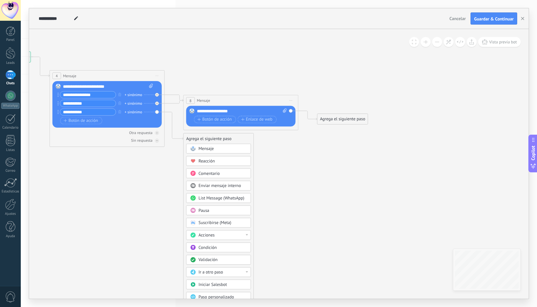
click at [223, 149] on div "Mensaje" at bounding box center [222, 149] width 48 height 6
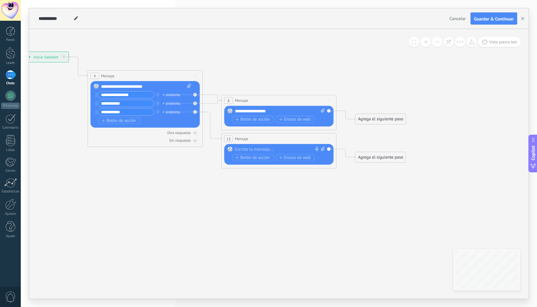
click at [323, 147] on icon at bounding box center [323, 149] width 4 height 4
click input "Subir" at bounding box center [0, 0] width 0 height 0
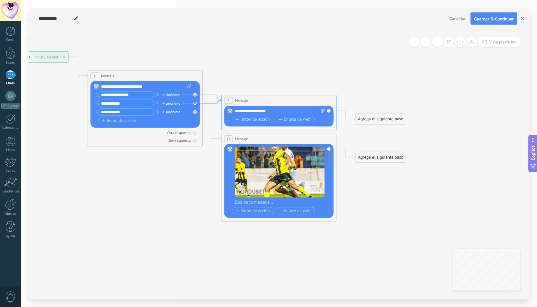
click at [218, 101] on icon at bounding box center [212, 101] width 19 height 4
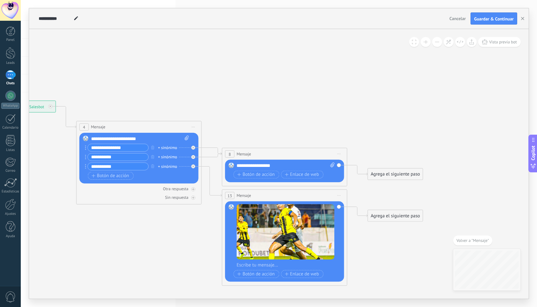
click at [87, 158] on div "**********" at bounding box center [117, 157] width 64 height 8
click at [86, 158] on icon at bounding box center [85, 157] width 1 height 5
click at [215, 157] on icon at bounding box center [211, 155] width 20 height 4
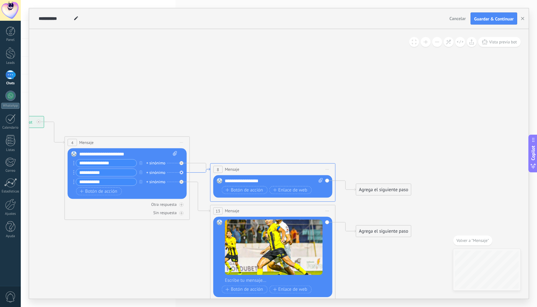
drag, startPoint x: 212, startPoint y: 151, endPoint x: 207, endPoint y: 169, distance: 18.5
click at [207, 169] on icon at bounding box center [200, 170] width 20 height 4
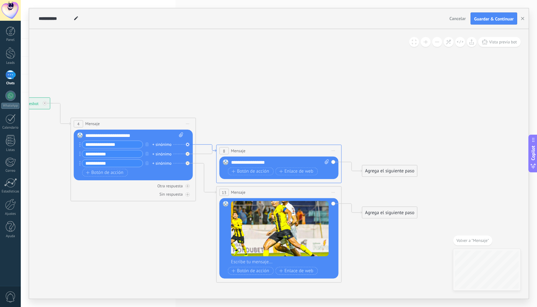
click at [206, 145] on icon at bounding box center [206, 148] width 20 height 7
click at [189, 154] on div at bounding box center [187, 154] width 4 height 4
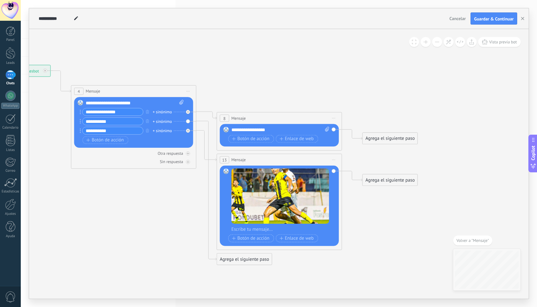
click at [235, 259] on div "Agrega el siguiente paso" at bounding box center [244, 259] width 55 height 10
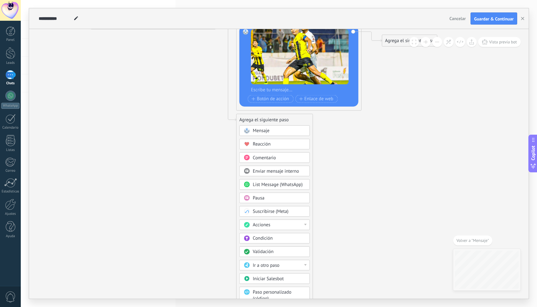
click at [279, 227] on div "Acciones" at bounding box center [279, 225] width 53 height 6
click at [349, 221] on icon at bounding box center [216, 26] width 712 height 514
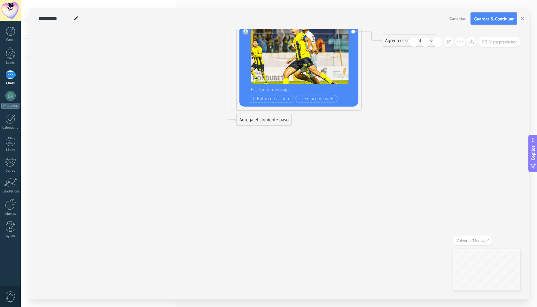
click at [264, 119] on div "Agrega el siguiente paso" at bounding box center [263, 120] width 55 height 10
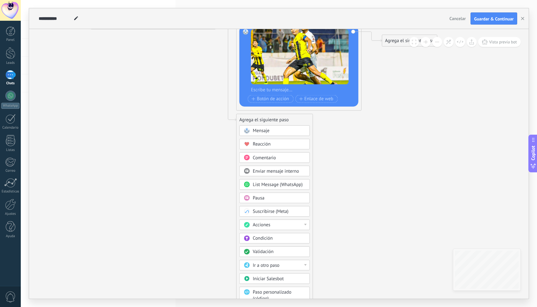
click at [272, 133] on div "Mensaje" at bounding box center [279, 131] width 53 height 6
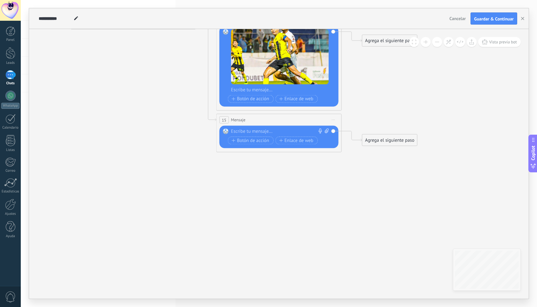
click at [327, 130] on icon at bounding box center [327, 130] width 4 height 5
click input "Subir" at bounding box center [0, 0] width 0 height 0
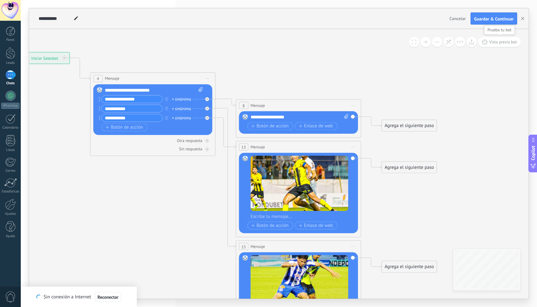
click at [493, 41] on span "Vista previa bot" at bounding box center [503, 41] width 28 height 5
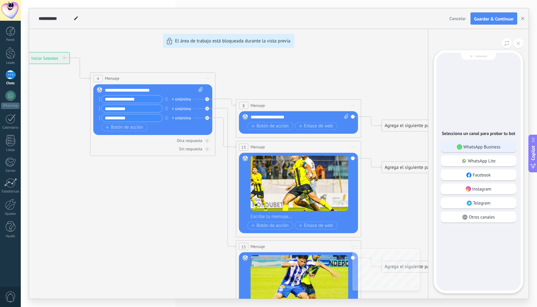
click at [482, 148] on p "WhatsApp Business" at bounding box center [481, 147] width 37 height 6
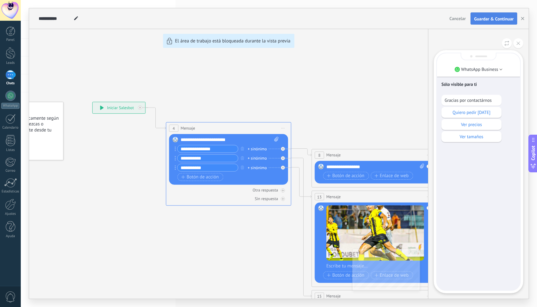
click at [490, 17] on span "Guardar & Continuar" at bounding box center [494, 19] width 40 height 4
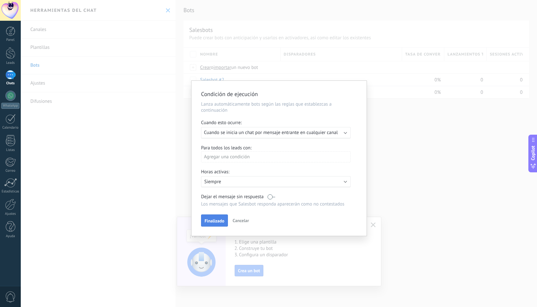
click at [213, 221] on span "Finalizado" at bounding box center [215, 221] width 20 height 4
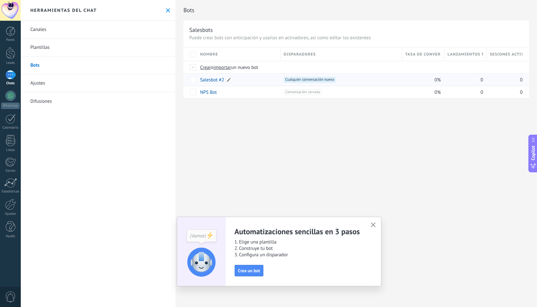
click at [210, 80] on link "Salesbot #2" at bounding box center [212, 80] width 24 height 6
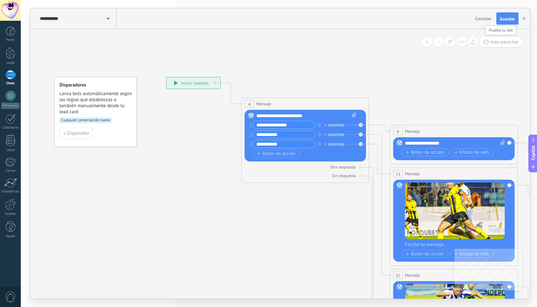
click at [497, 42] on span "Vista previa bot" at bounding box center [504, 41] width 28 height 5
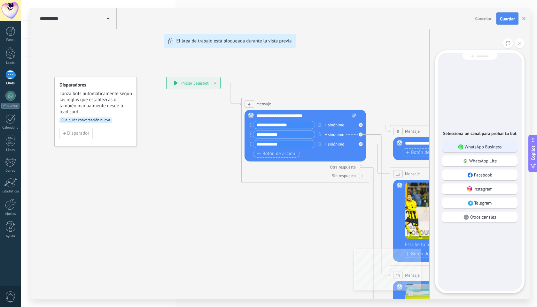
click at [486, 146] on p "WhatsApp Business" at bounding box center [483, 147] width 37 height 6
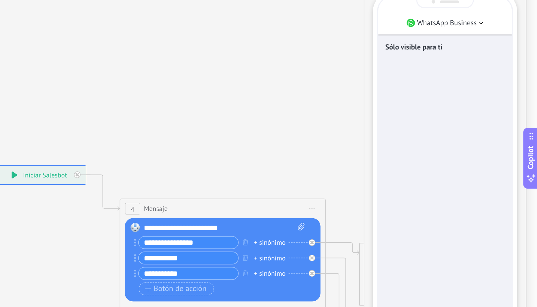
scroll to position [0, 0]
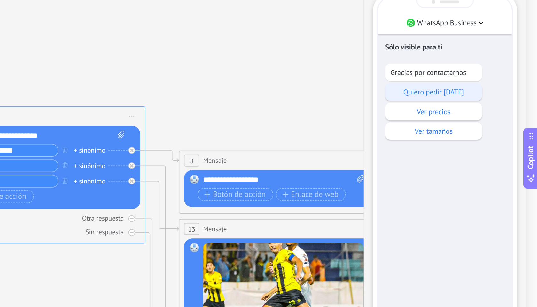
click at [493, 112] on p "Quiero pedir hoy" at bounding box center [473, 113] width 54 height 6
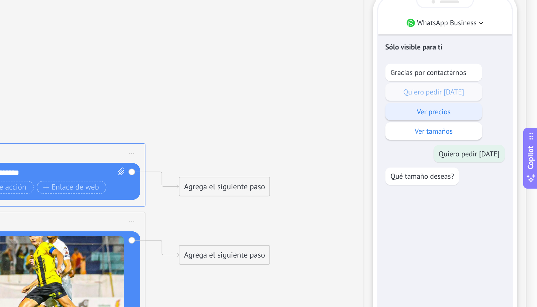
click at [482, 124] on p "Ver precios" at bounding box center [473, 125] width 54 height 6
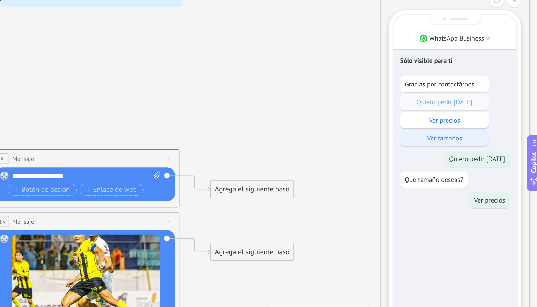
click at [490, 137] on p "Ver tamaños" at bounding box center [473, 137] width 54 height 6
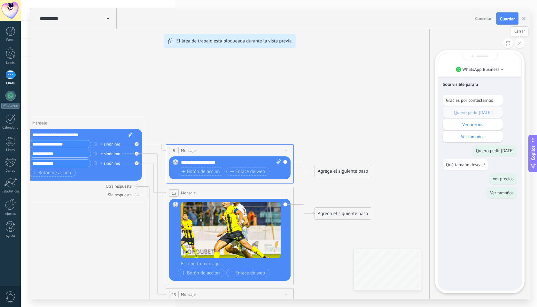
click at [521, 43] on icon at bounding box center [520, 44] width 4 height 4
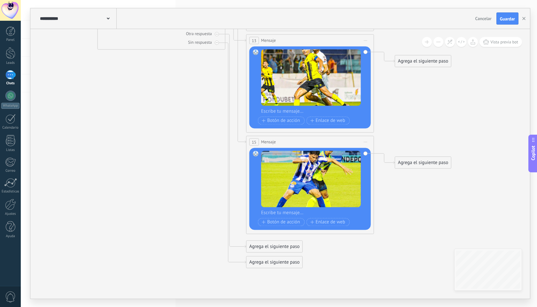
click at [279, 247] on div "Agrega el siguiente paso" at bounding box center [274, 247] width 56 height 11
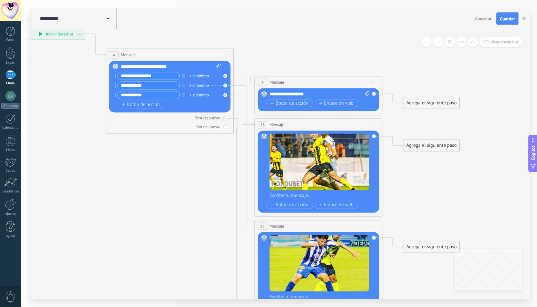
click at [189, 180] on icon at bounding box center [234, 190] width 727 height 645
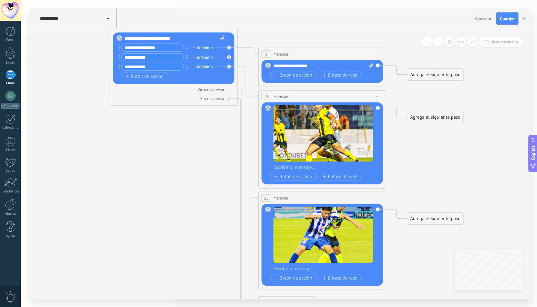
click at [231, 90] on div at bounding box center [229, 90] width 4 height 4
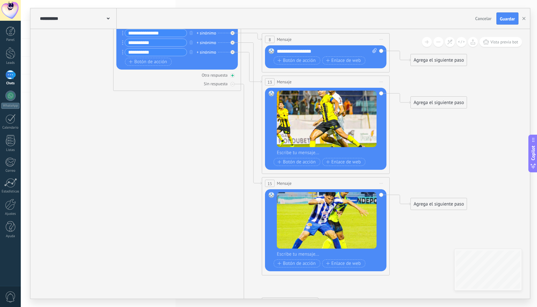
click at [234, 76] on div at bounding box center [232, 75] width 4 height 4
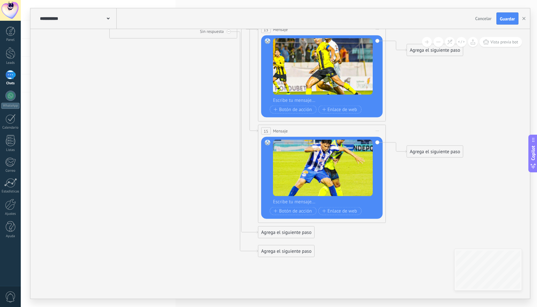
click at [291, 232] on div "Agrega el siguiente paso" at bounding box center [286, 233] width 56 height 11
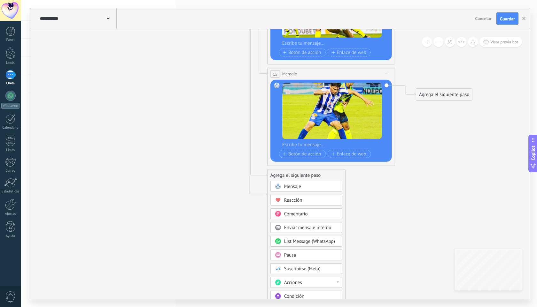
click at [310, 188] on div "Mensaje" at bounding box center [311, 187] width 54 height 6
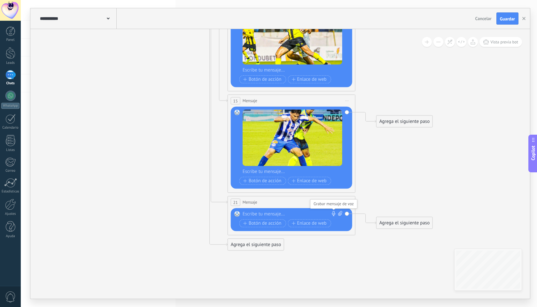
click at [334, 214] on icon at bounding box center [333, 213] width 5 height 5
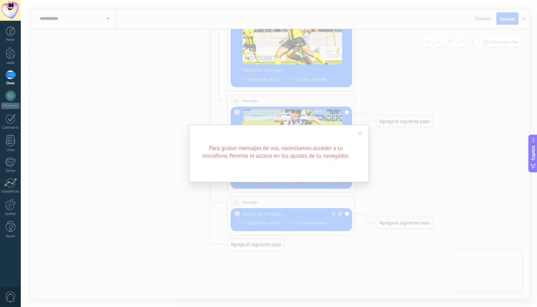
click at [359, 135] on span at bounding box center [360, 134] width 4 height 4
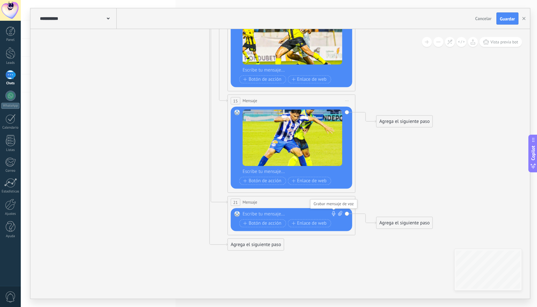
click at [335, 212] on icon at bounding box center [333, 213] width 5 height 5
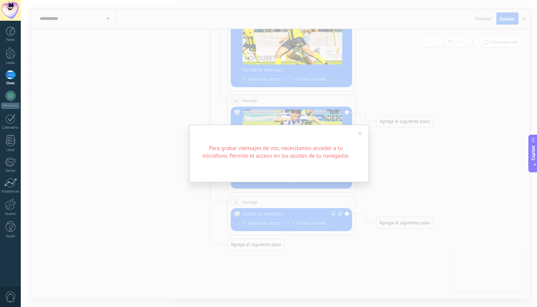
click at [361, 132] on span at bounding box center [360, 134] width 4 height 4
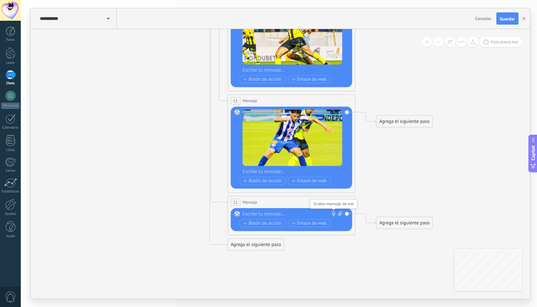
click at [334, 214] on use at bounding box center [334, 213] width 4 height 5
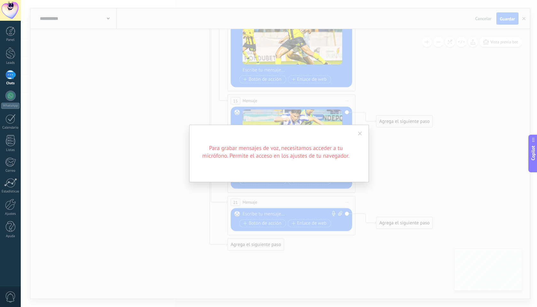
click at [358, 133] on span at bounding box center [360, 134] width 4 height 4
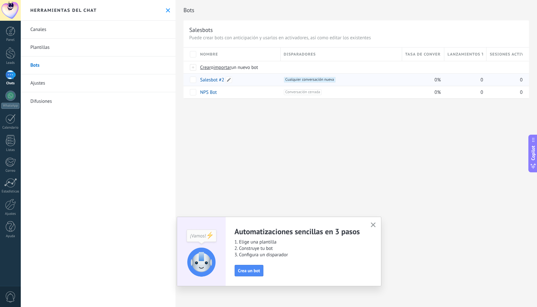
click at [216, 80] on link "Salesbot #2" at bounding box center [212, 80] width 24 height 6
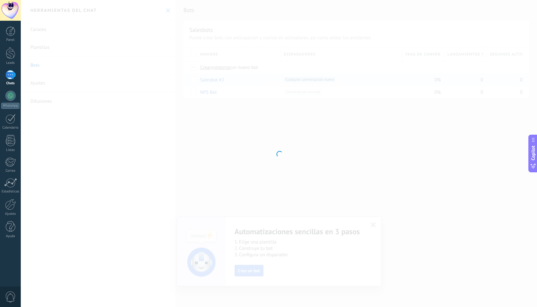
type input "**********"
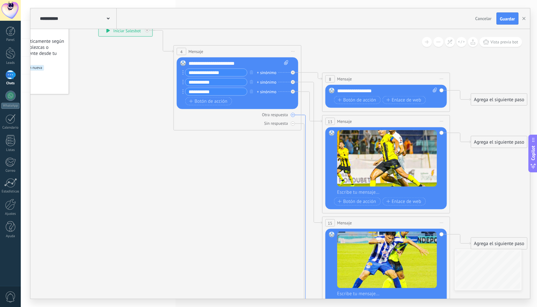
click at [304, 119] on icon at bounding box center [311, 222] width 21 height 214
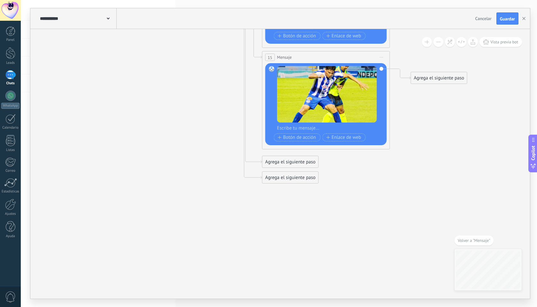
click at [284, 161] on div "Agrega el siguiente paso" at bounding box center [290, 162] width 56 height 11
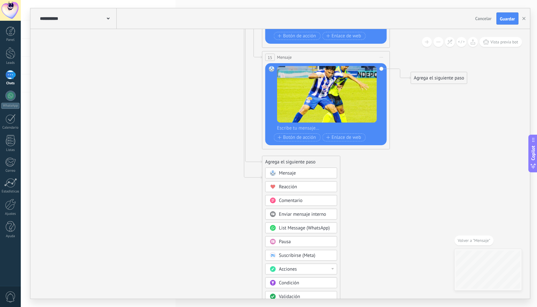
click at [311, 175] on div "Mensaje" at bounding box center [306, 173] width 54 height 6
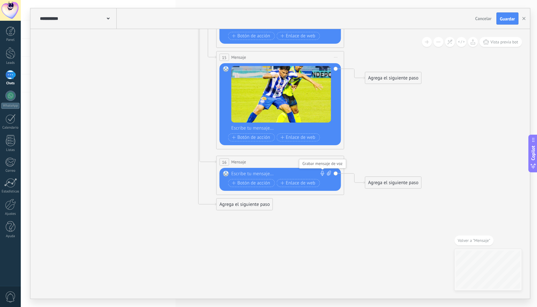
click at [324, 174] on icon at bounding box center [322, 173] width 5 height 5
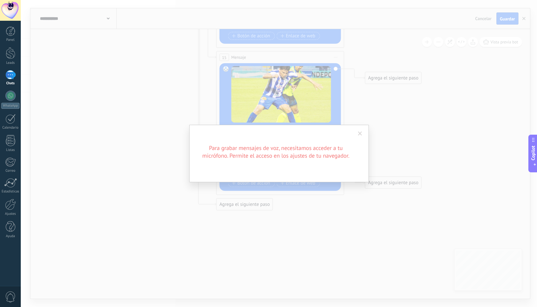
click at [361, 134] on span at bounding box center [360, 134] width 4 height 4
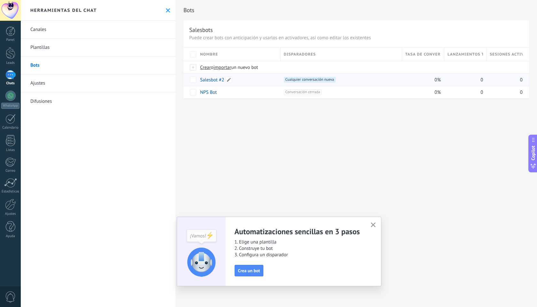
click at [214, 81] on link "Salesbot #2" at bounding box center [212, 80] width 24 height 6
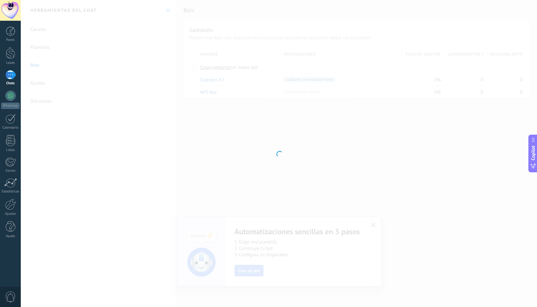
type input "**********"
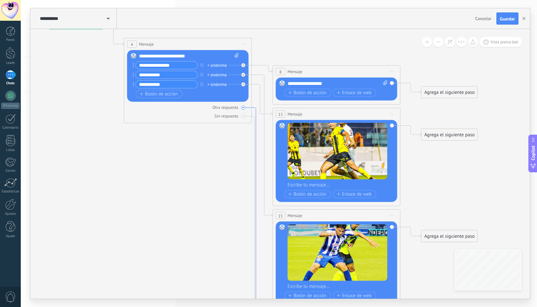
click at [254, 110] on icon at bounding box center [262, 215] width 21 height 214
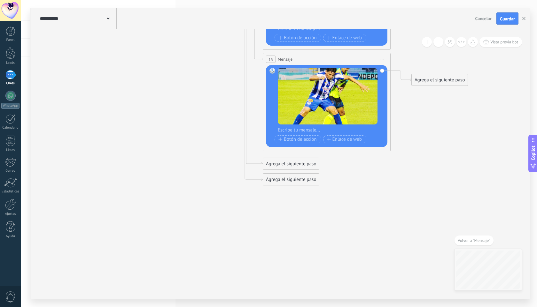
click at [279, 164] on div "Agrega el siguiente paso" at bounding box center [291, 164] width 56 height 11
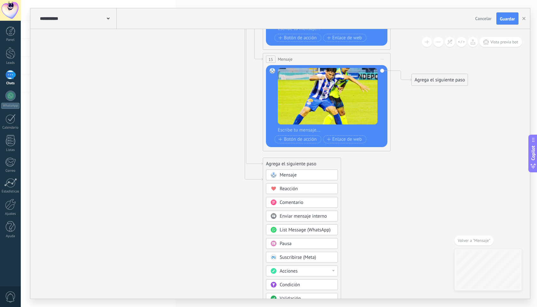
click at [289, 175] on span "Mensaje" at bounding box center [288, 175] width 17 height 6
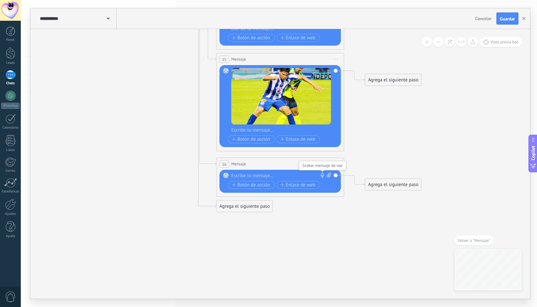
click at [323, 174] on icon at bounding box center [322, 175] width 5 height 5
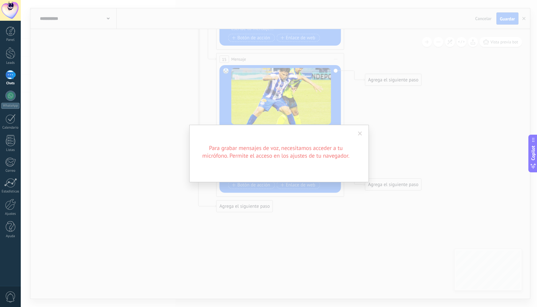
click at [360, 131] on span at bounding box center [360, 133] width 11 height 11
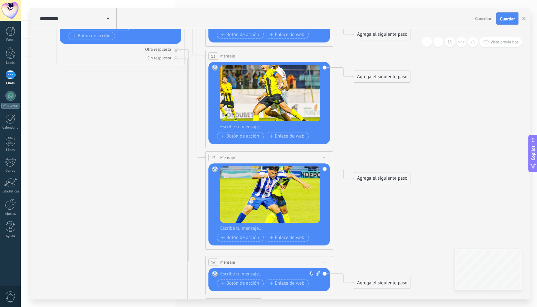
click at [324, 261] on span "Iniciar vista previa aquí Cambiar nombre Duplicar Borrar" at bounding box center [325, 262] width 10 height 9
click at [389, 238] on icon at bounding box center [185, 135] width 727 height 672
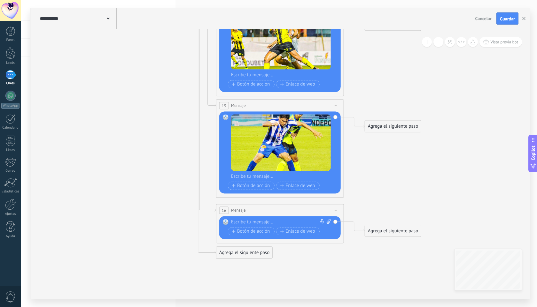
click at [337, 210] on span "Iniciar vista previa aquí Cambiar nombre Duplicar Borrar" at bounding box center [335, 210] width 10 height 9
click at [356, 252] on div "Borrar" at bounding box center [364, 252] width 63 height 11
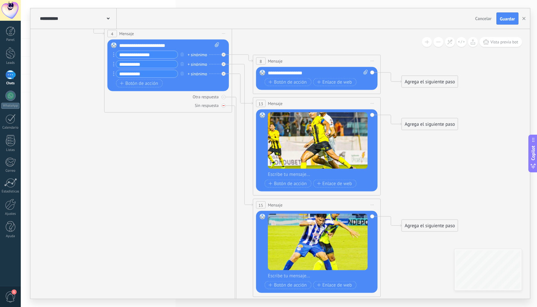
click at [223, 106] on icon at bounding box center [223, 106] width 2 height 2
click at [224, 105] on div at bounding box center [223, 106] width 4 height 4
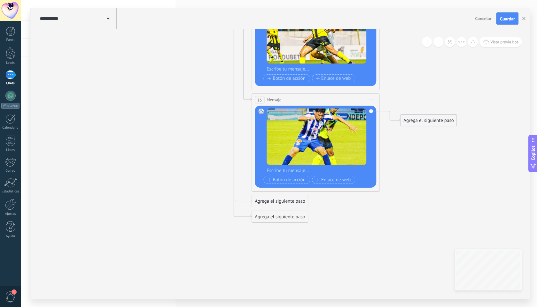
click at [273, 218] on div "Agrega el siguiente paso" at bounding box center [280, 217] width 56 height 11
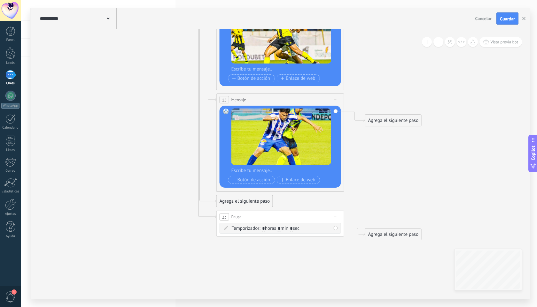
click at [265, 228] on input "*" at bounding box center [263, 229] width 3 height 5
type input "*"
click at [281, 228] on input "*" at bounding box center [279, 229] width 3 height 5
click at [394, 233] on div "Agrega el siguiente paso" at bounding box center [393, 234] width 56 height 11
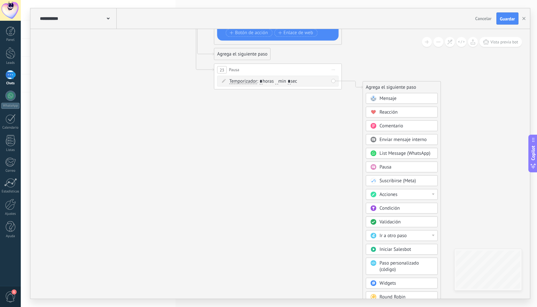
click at [403, 195] on div "Acciones" at bounding box center [406, 195] width 54 height 6
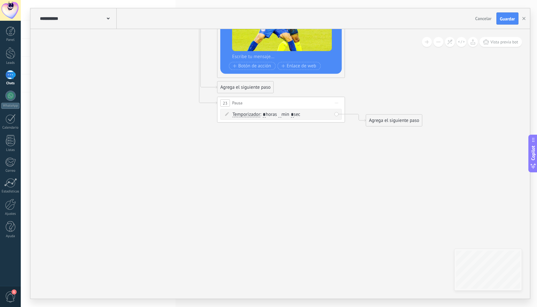
click at [374, 123] on div "Agrega el siguiente paso" at bounding box center [394, 120] width 56 height 11
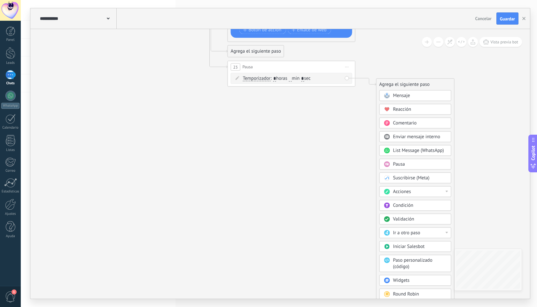
click at [405, 194] on span "Acciones" at bounding box center [402, 192] width 18 height 6
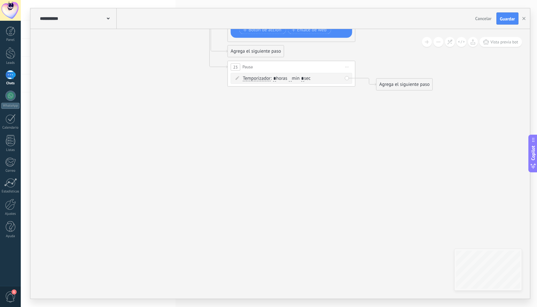
click at [399, 89] on div "Agrega el siguiente paso" at bounding box center [404, 84] width 56 height 11
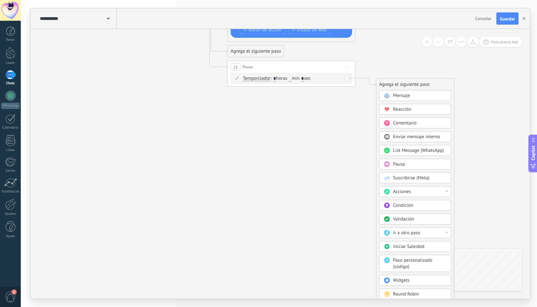
click at [418, 192] on div "Acciones" at bounding box center [420, 192] width 54 height 6
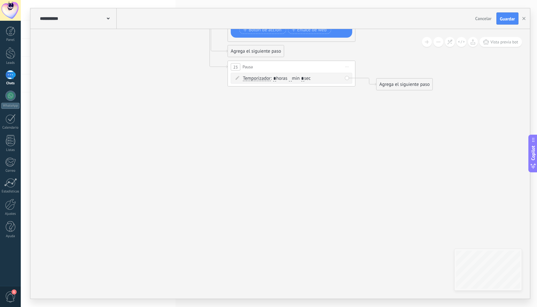
click at [391, 86] on div "Agrega el siguiente paso" at bounding box center [404, 84] width 56 height 11
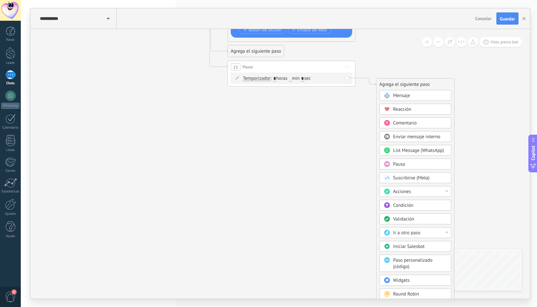
click at [418, 191] on div "Acciones" at bounding box center [420, 192] width 54 height 6
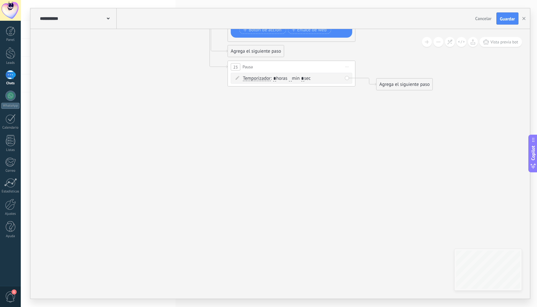
click at [417, 86] on div "Agrega el siguiente paso" at bounding box center [404, 84] width 56 height 11
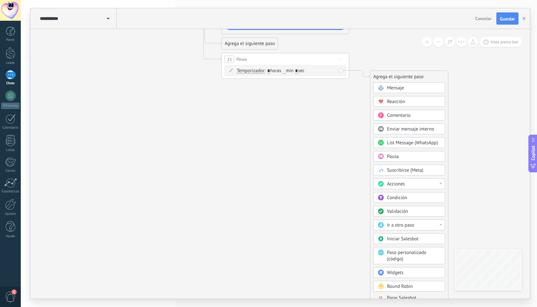
click at [417, 223] on div "Ir a otro paso" at bounding box center [414, 225] width 54 height 6
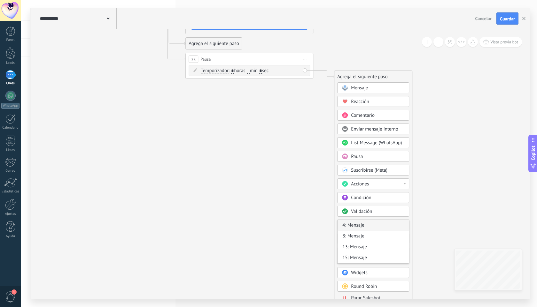
click at [348, 226] on div "4: Mensaje" at bounding box center [372, 225] width 71 height 11
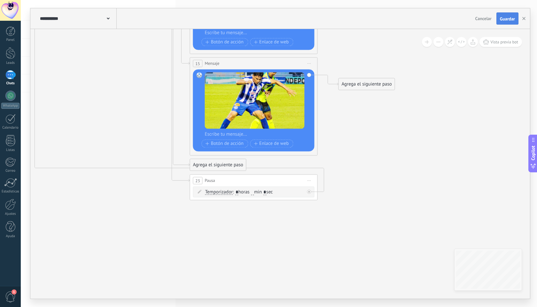
click at [505, 21] on span "Guardar" at bounding box center [507, 19] width 15 height 4
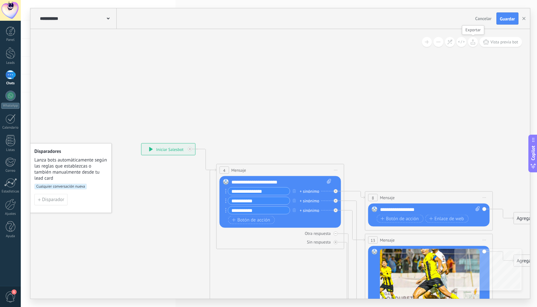
click at [472, 44] on icon at bounding box center [472, 41] width 5 height 5
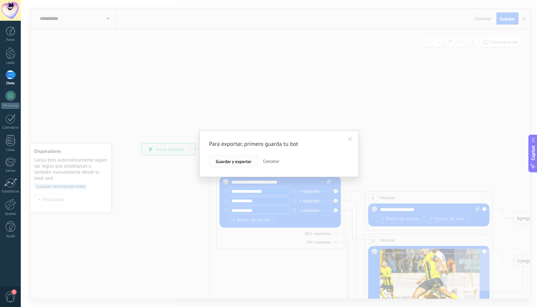
click at [231, 159] on span "Guardar y exportar" at bounding box center [234, 161] width 36 height 4
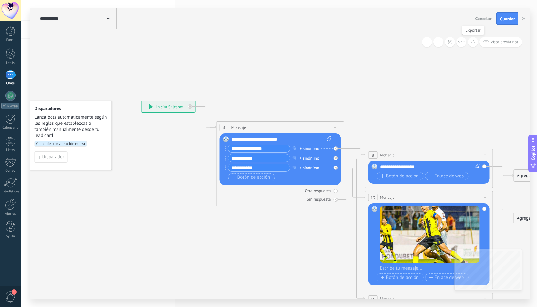
click at [472, 42] on icon at bounding box center [472, 41] width 5 height 5
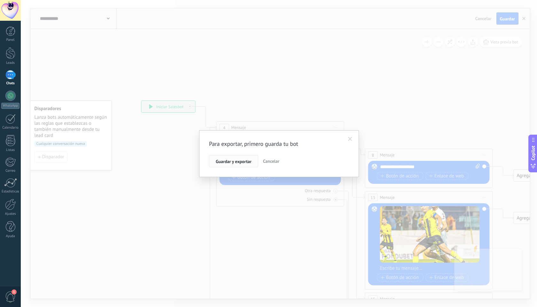
click at [237, 161] on span "Guardar y exportar" at bounding box center [234, 161] width 36 height 4
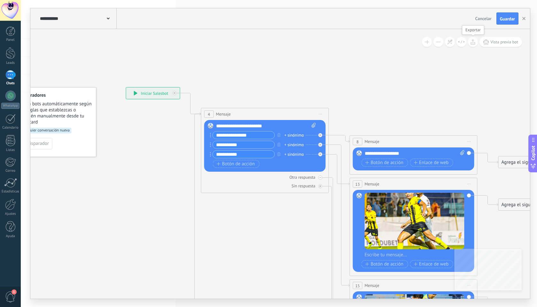
click at [473, 40] on icon at bounding box center [472, 41] width 5 height 5
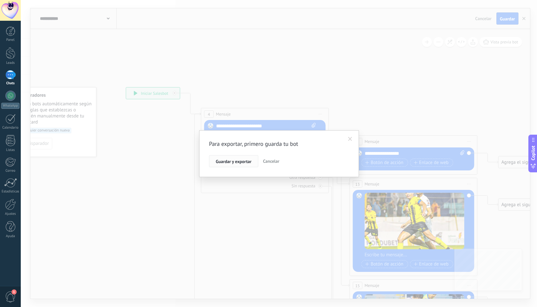
click at [243, 162] on span "Guardar y exportar" at bounding box center [234, 161] width 36 height 4
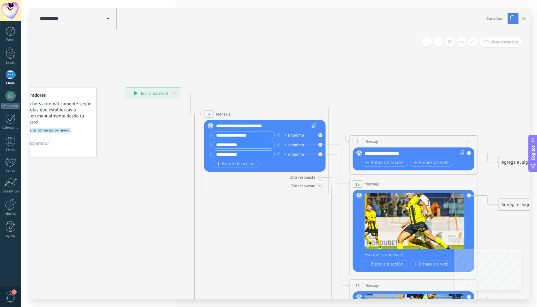
click at [515, 16] on button "Guardar" at bounding box center [512, 19] width 11 height 12
click at [514, 18] on button "Guardar" at bounding box center [512, 19] width 11 height 12
click at [513, 19] on span "button" at bounding box center [512, 17] width 5 height 5
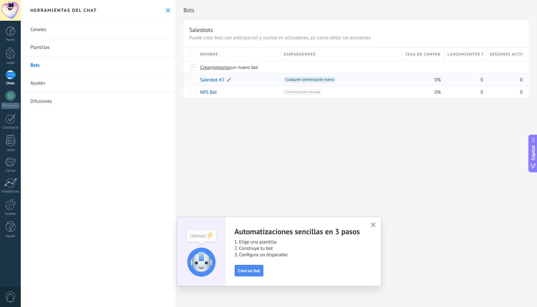
click at [215, 80] on link "Salesbot #2" at bounding box center [212, 80] width 24 height 6
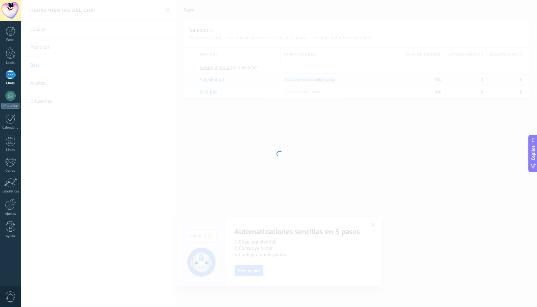
type input "**********"
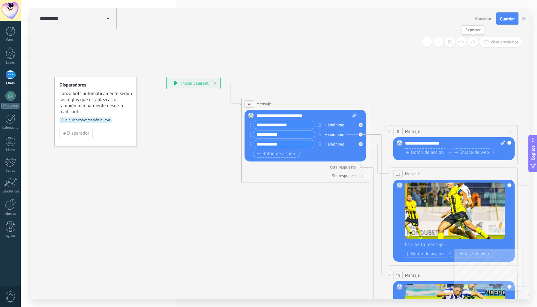
click at [474, 43] on icon at bounding box center [472, 41] width 5 height 5
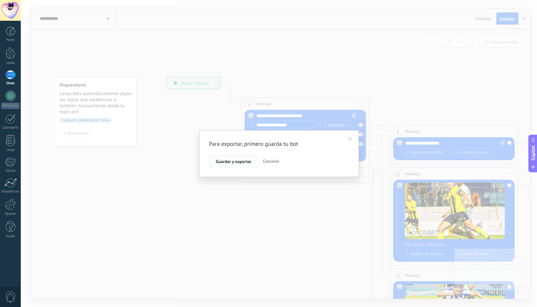
click at [234, 164] on span "Guardar y exportar" at bounding box center [234, 161] width 36 height 4
